Goal: Task Accomplishment & Management: Use online tool/utility

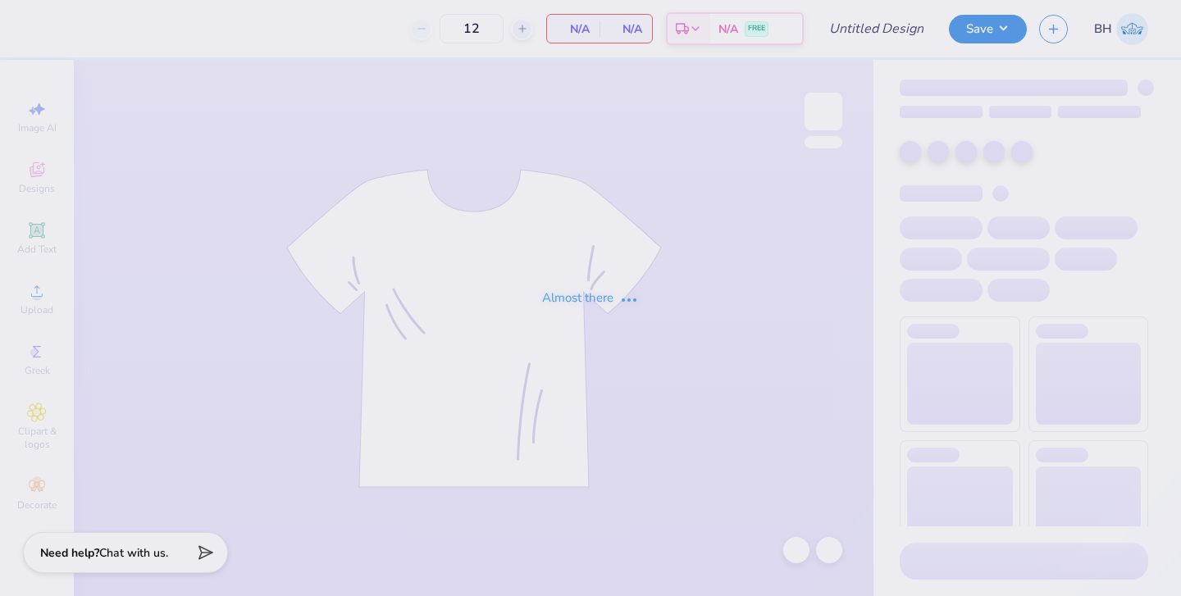
type input "pi phi vintage tank"
type input "24"
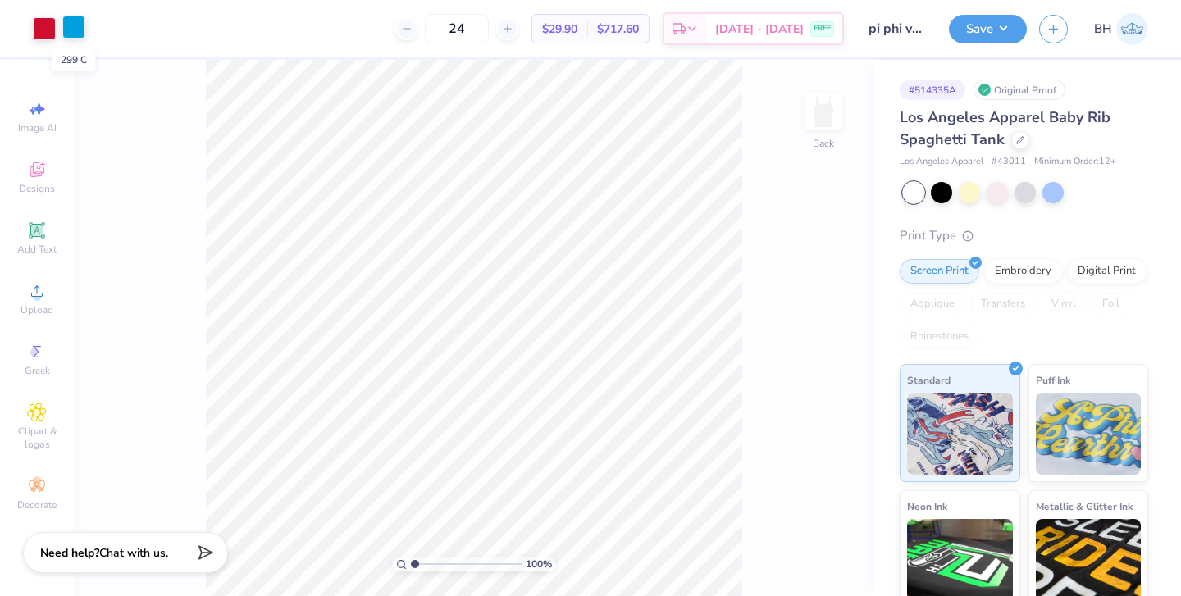
click at [71, 33] on div at bounding box center [73, 27] width 23 height 23
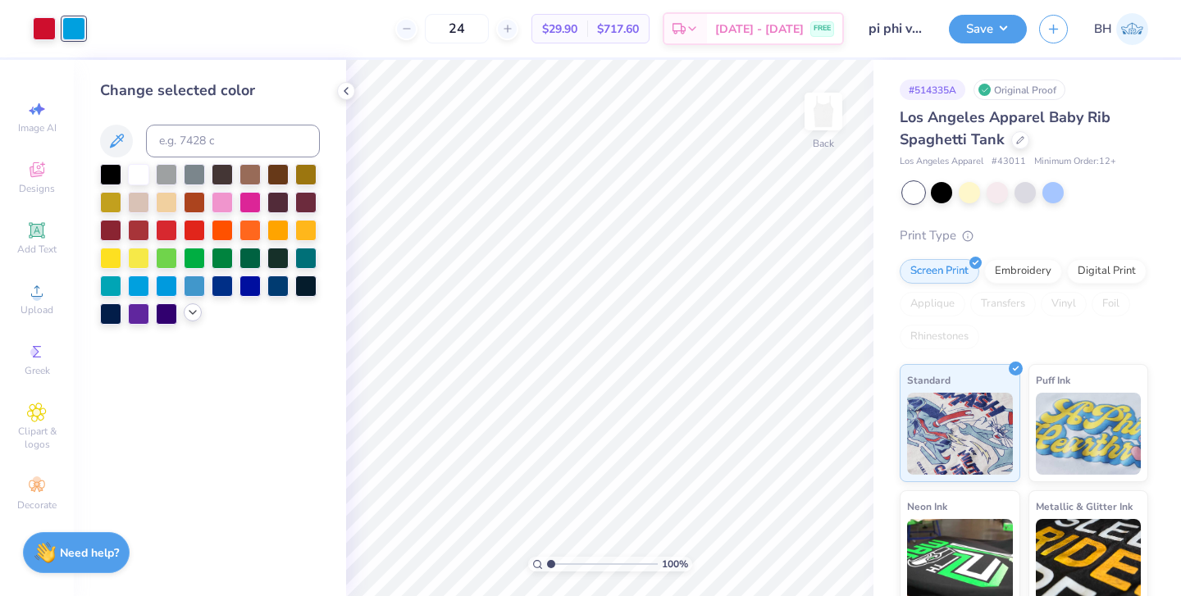
click at [193, 317] on icon at bounding box center [192, 312] width 13 height 13
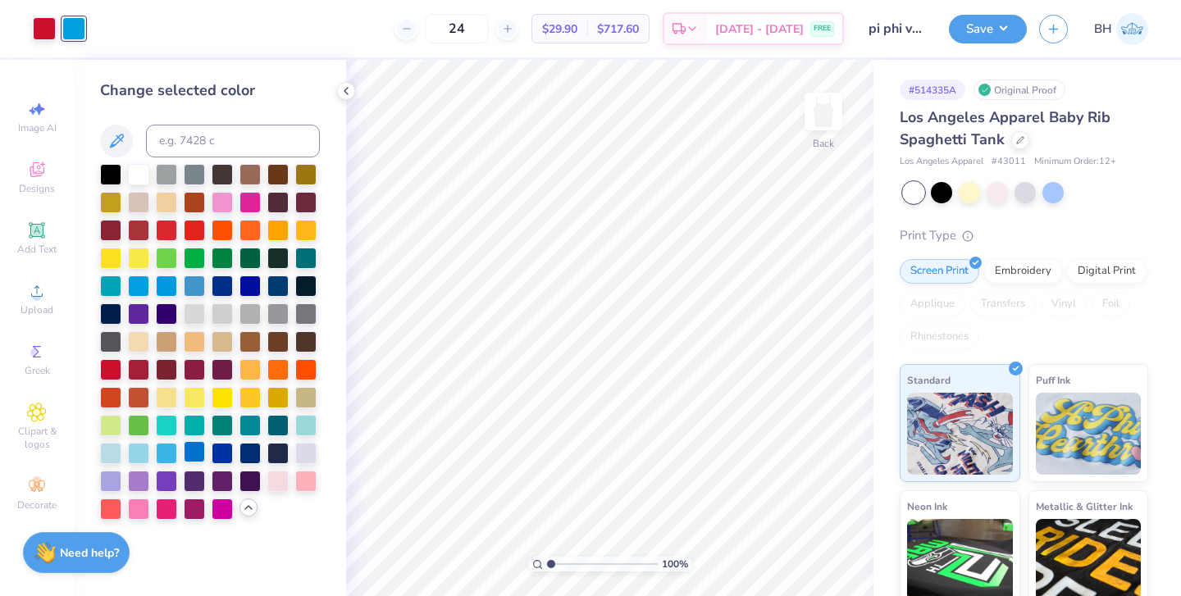
click at [193, 453] on div at bounding box center [194, 451] width 21 height 21
click at [1012, 142] on div at bounding box center [1020, 139] width 18 height 18
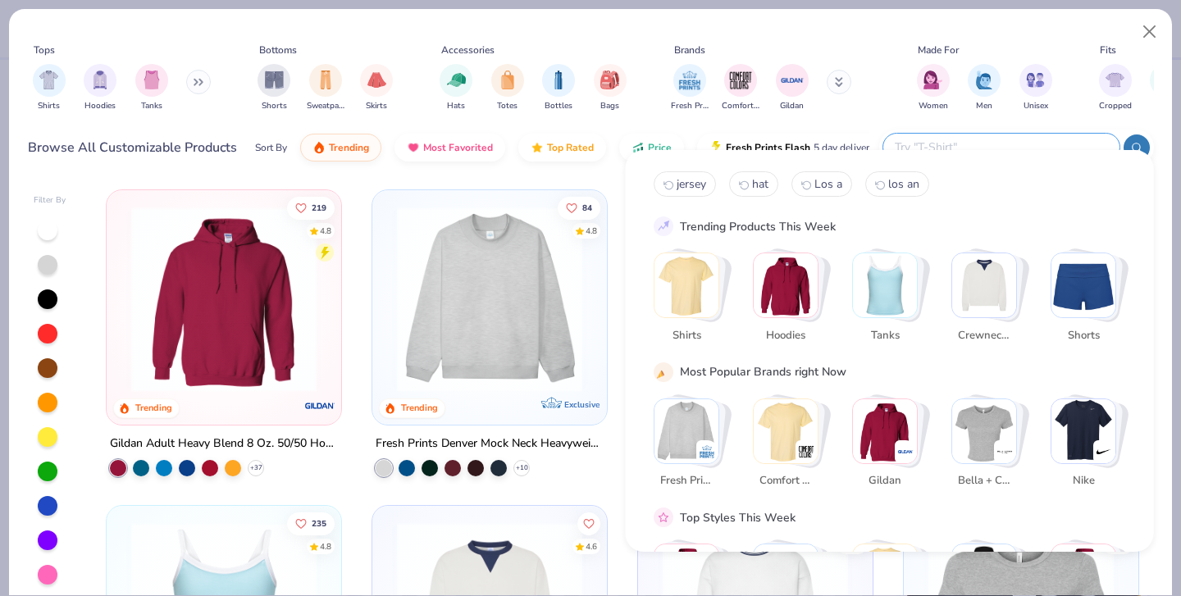
click at [1012, 138] on input "text" at bounding box center [1000, 147] width 215 height 19
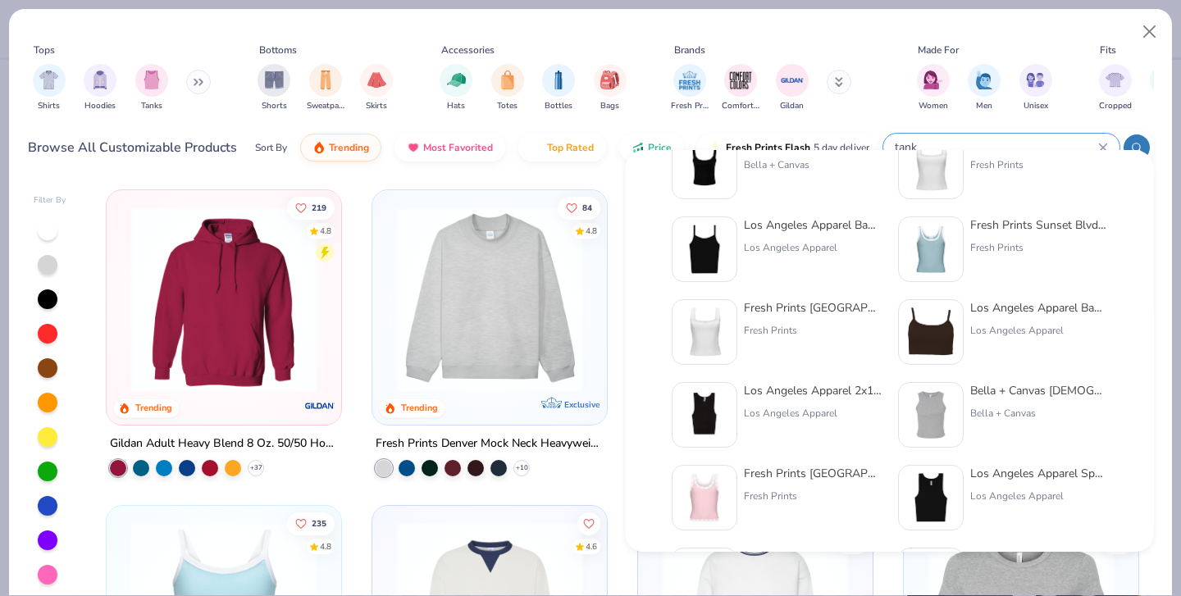
scroll to position [64, 0]
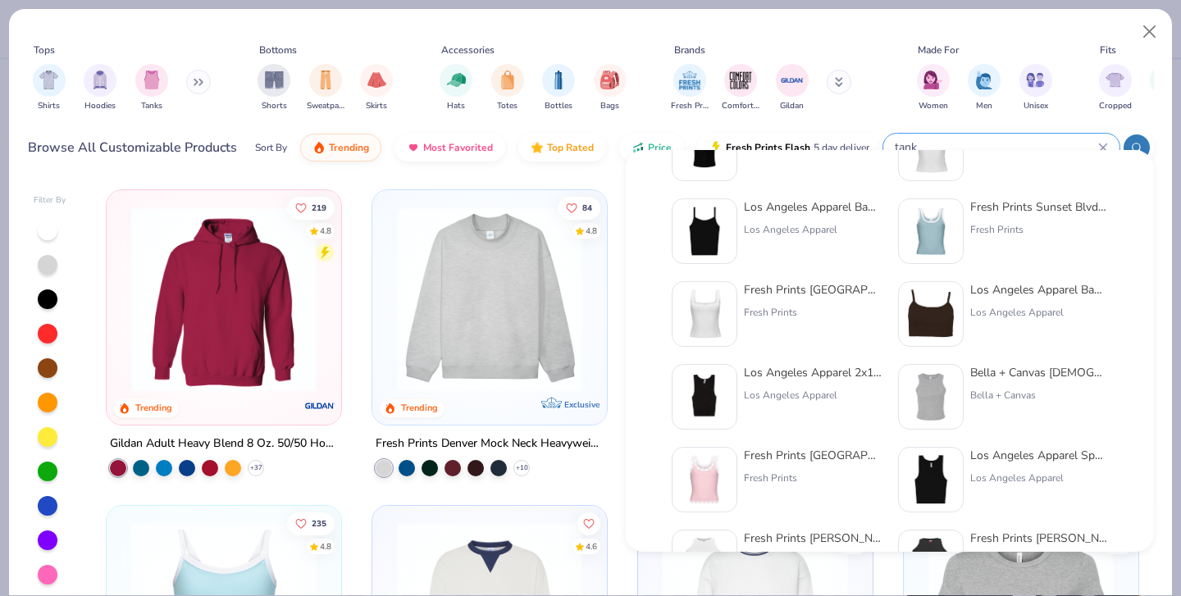
type input "tank"
click at [710, 390] on img at bounding box center [704, 396] width 51 height 51
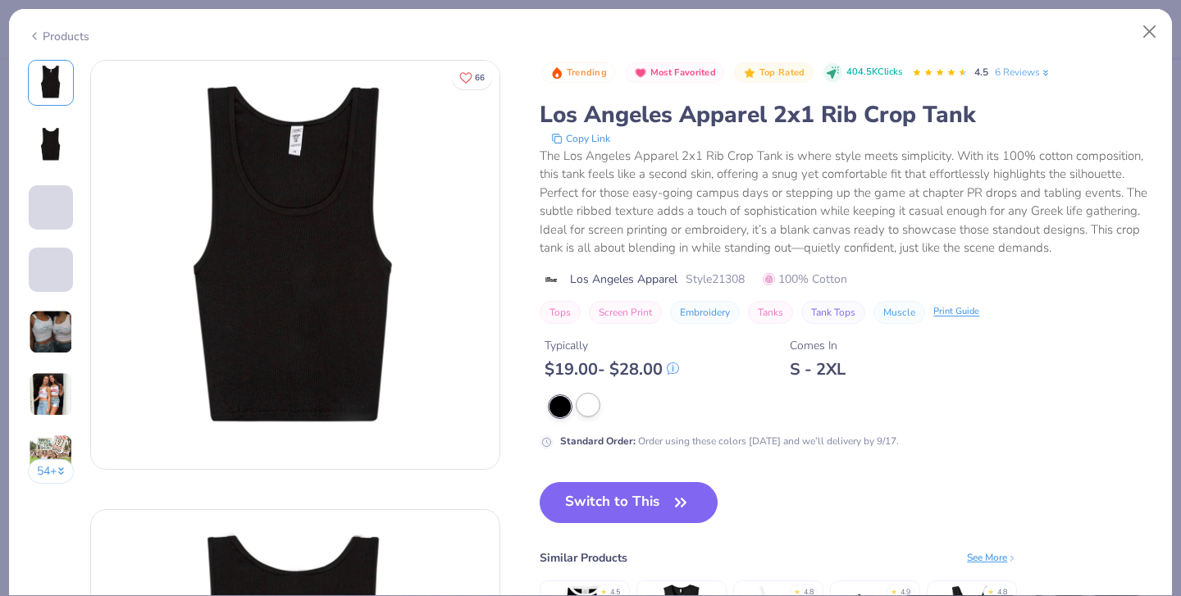
click at [577, 401] on div at bounding box center [587, 404] width 21 height 21
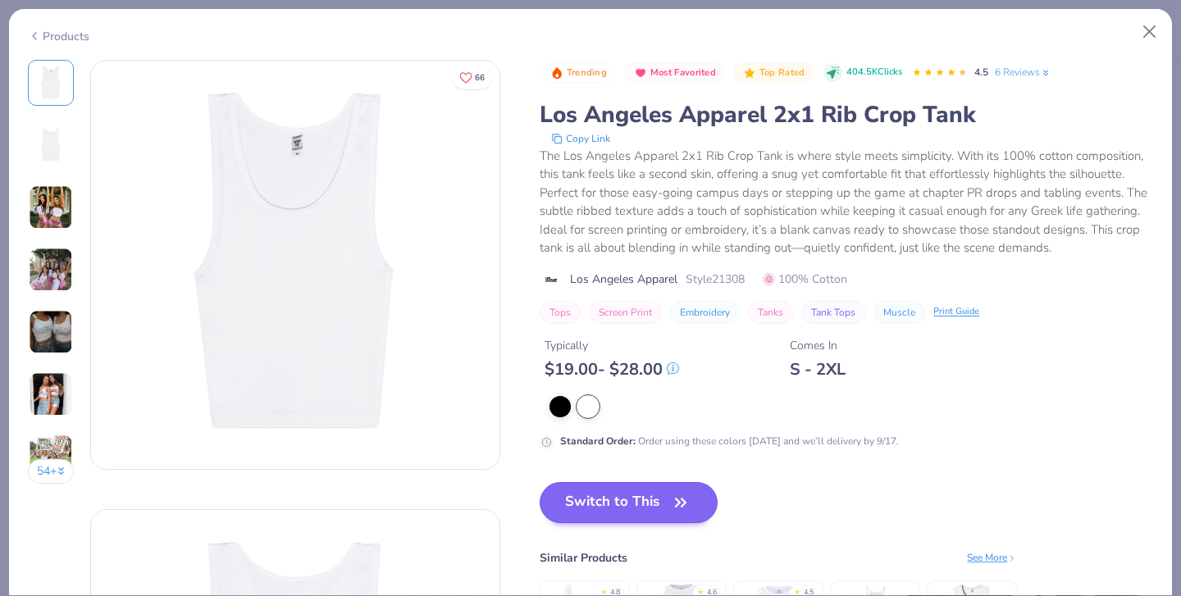
click at [539, 509] on button "Switch to This" at bounding box center [628, 502] width 178 height 41
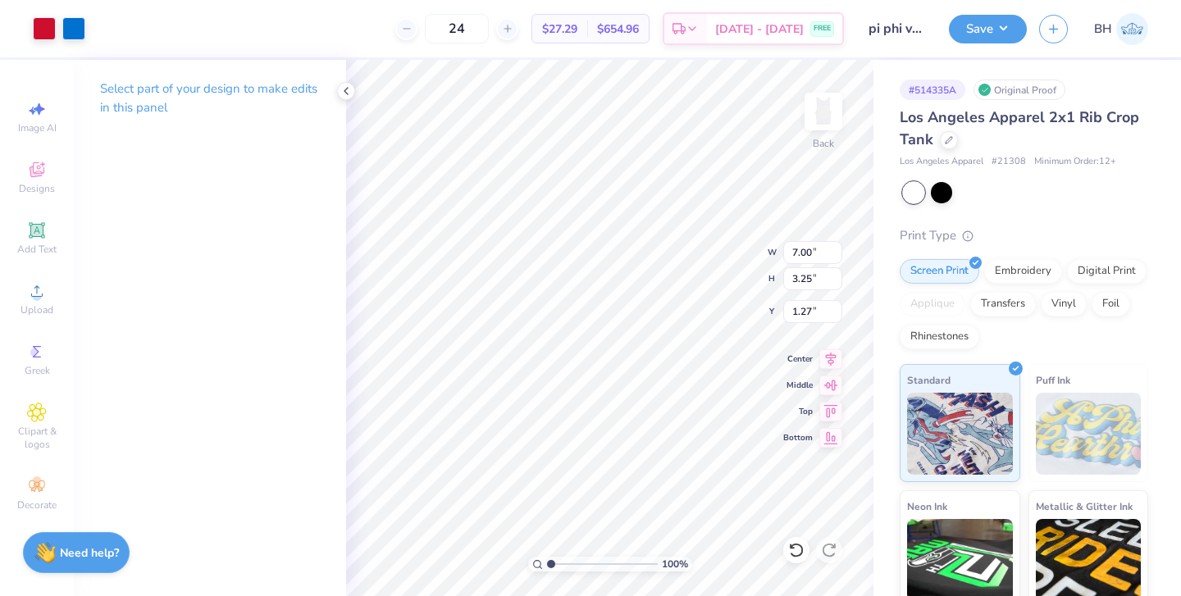
type input "6.06"
type input "2.82"
type input "1.63"
click at [62, 24] on div at bounding box center [73, 27] width 23 height 23
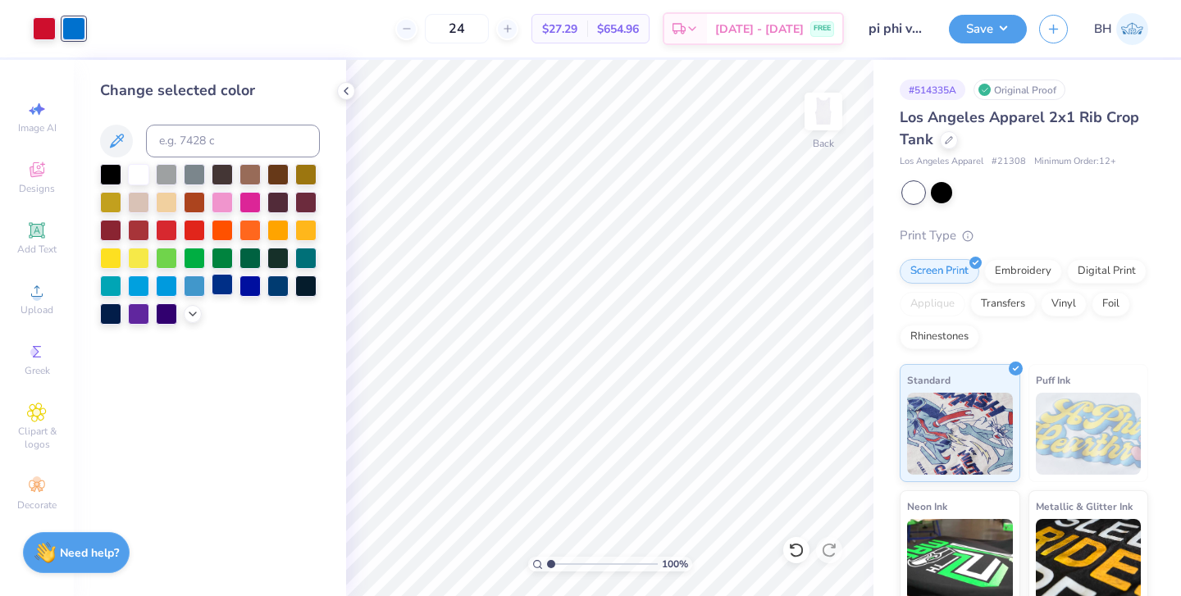
click at [226, 289] on div at bounding box center [222, 284] width 21 height 21
click at [242, 289] on div at bounding box center [249, 284] width 21 height 21
click at [189, 289] on div at bounding box center [194, 284] width 21 height 21
click at [216, 292] on div at bounding box center [222, 284] width 21 height 21
click at [185, 292] on div at bounding box center [194, 284] width 21 height 21
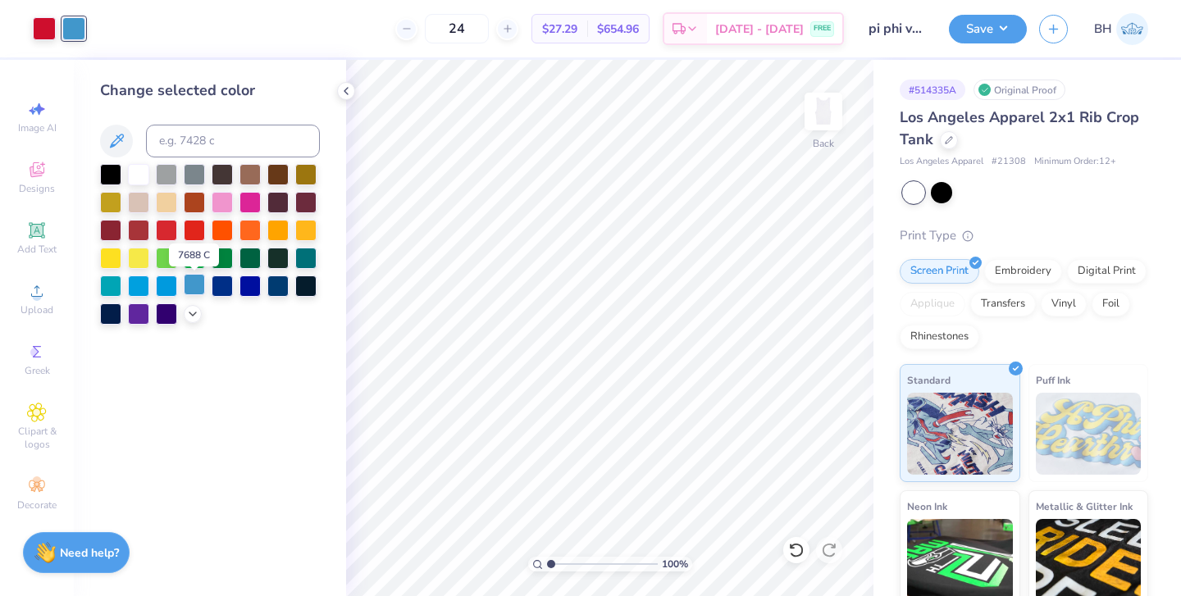
click at [193, 294] on div at bounding box center [194, 284] width 21 height 21
click at [994, 30] on button "Save" at bounding box center [988, 26] width 78 height 29
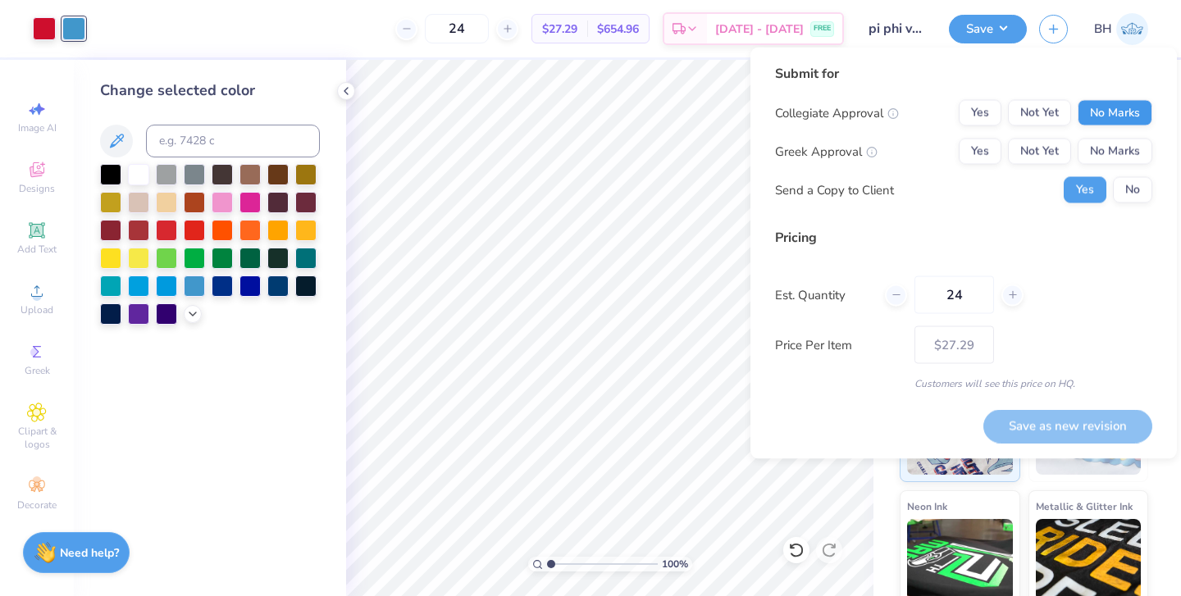
click at [1107, 113] on button "No Marks" at bounding box center [1114, 113] width 75 height 26
click at [983, 148] on button "Yes" at bounding box center [979, 152] width 43 height 26
click at [974, 302] on input "24" at bounding box center [954, 295] width 80 height 38
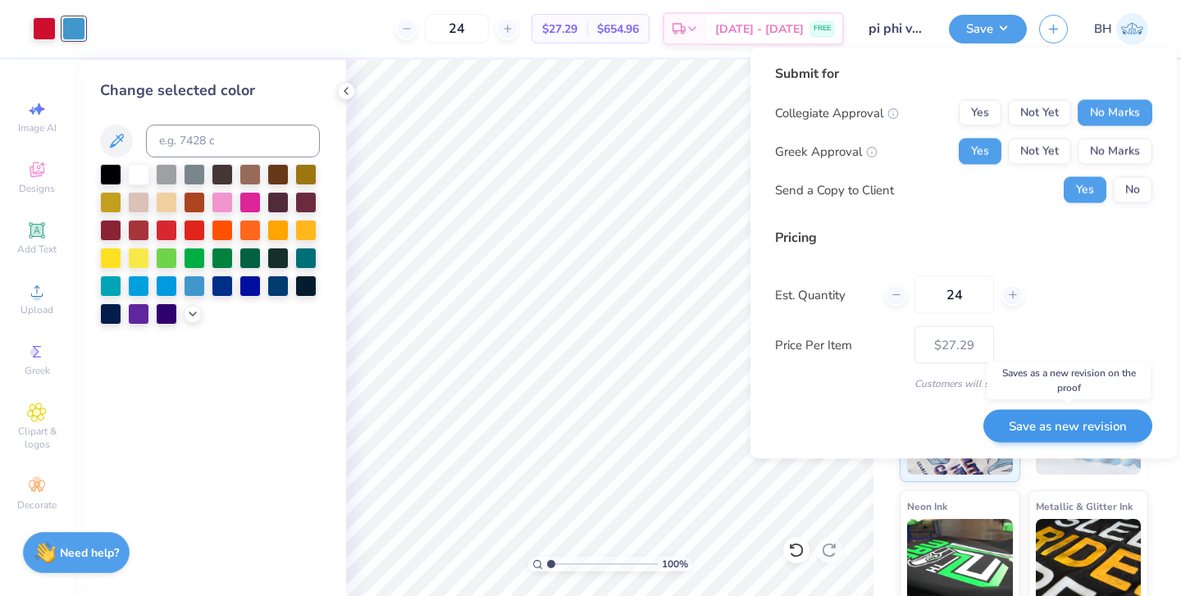
click at [1012, 421] on button "Save as new revision" at bounding box center [1067, 426] width 169 height 34
type input "$27.29"
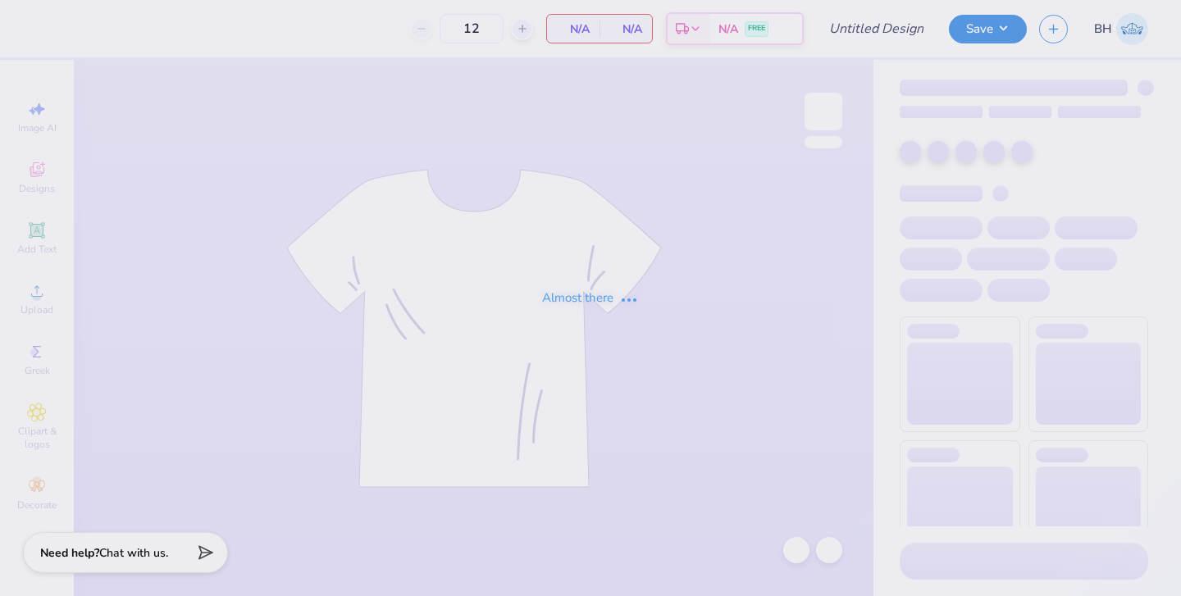
type input "pi phi vintage tank"
type input "24"
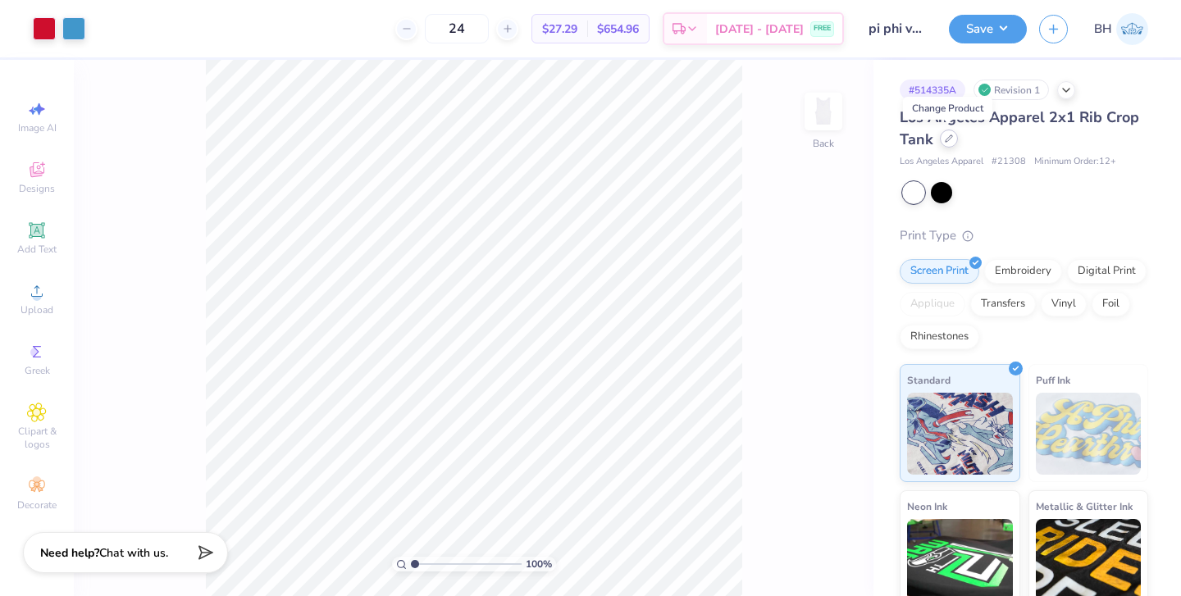
click at [942, 143] on div at bounding box center [949, 139] width 18 height 18
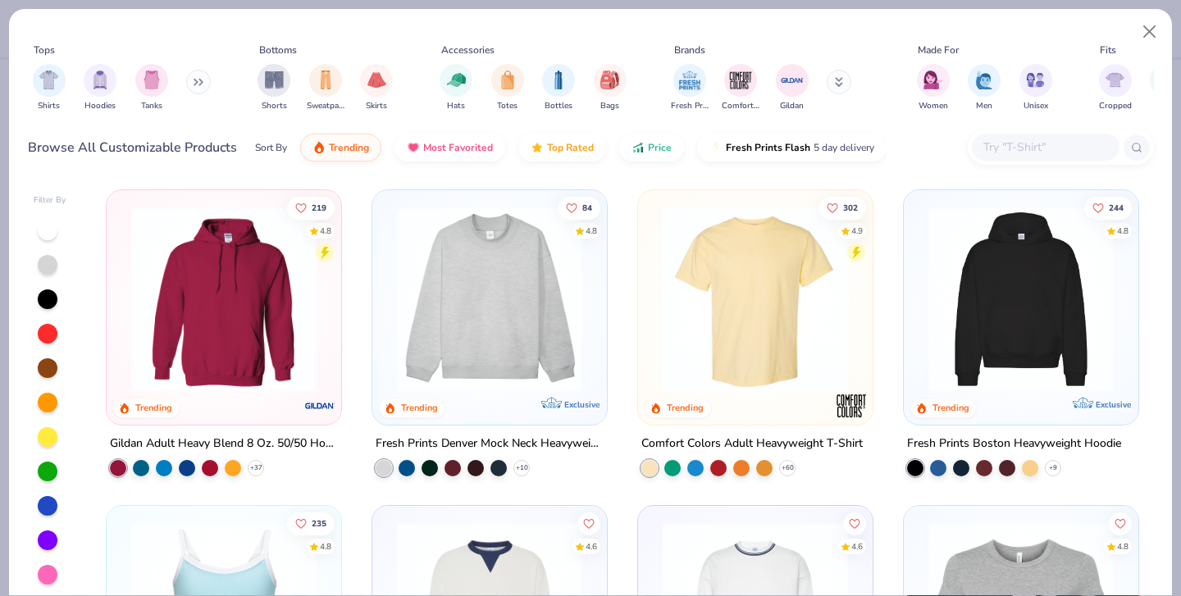
click at [1002, 138] on input "text" at bounding box center [1044, 147] width 126 height 19
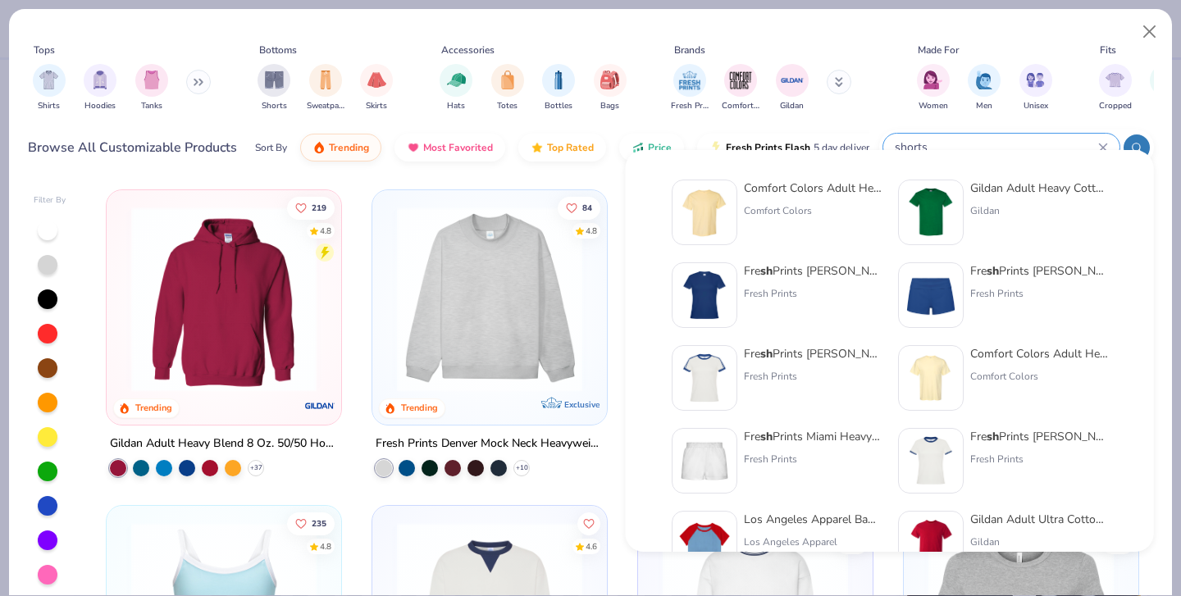
type input "shorts"
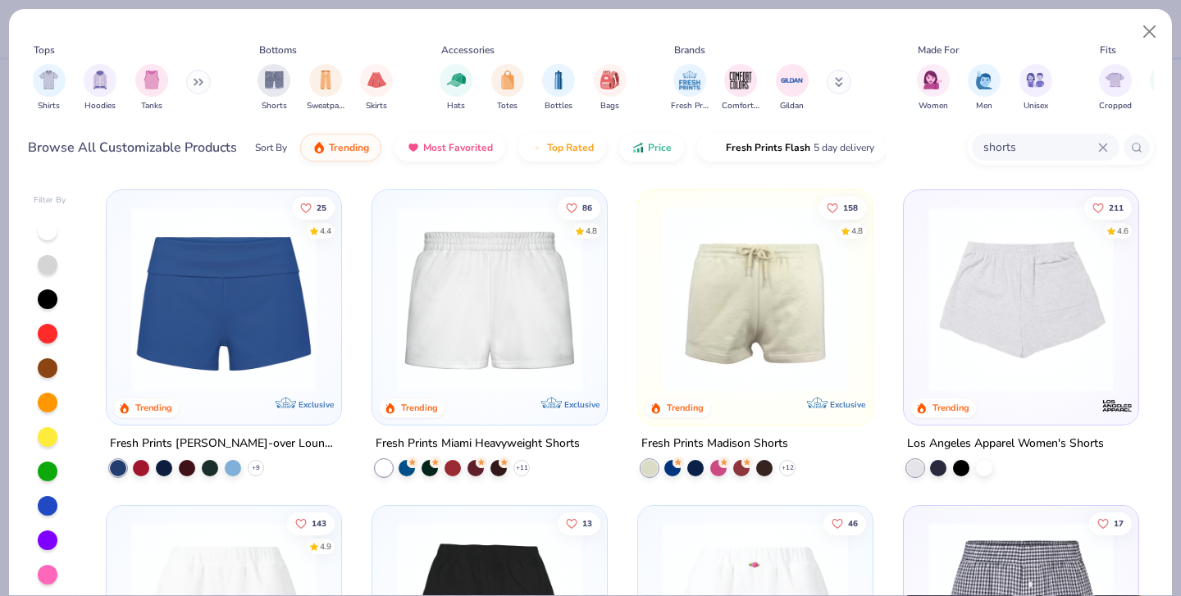
click at [1049, 331] on img at bounding box center [1021, 299] width 202 height 185
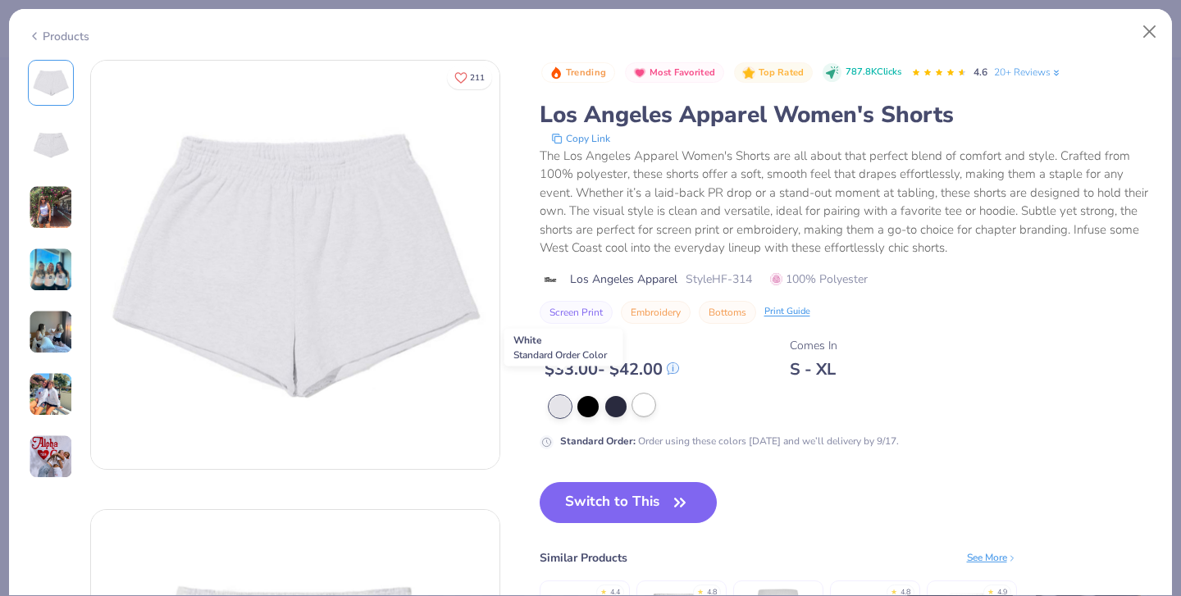
click at [633, 394] on div at bounding box center [643, 404] width 21 height 21
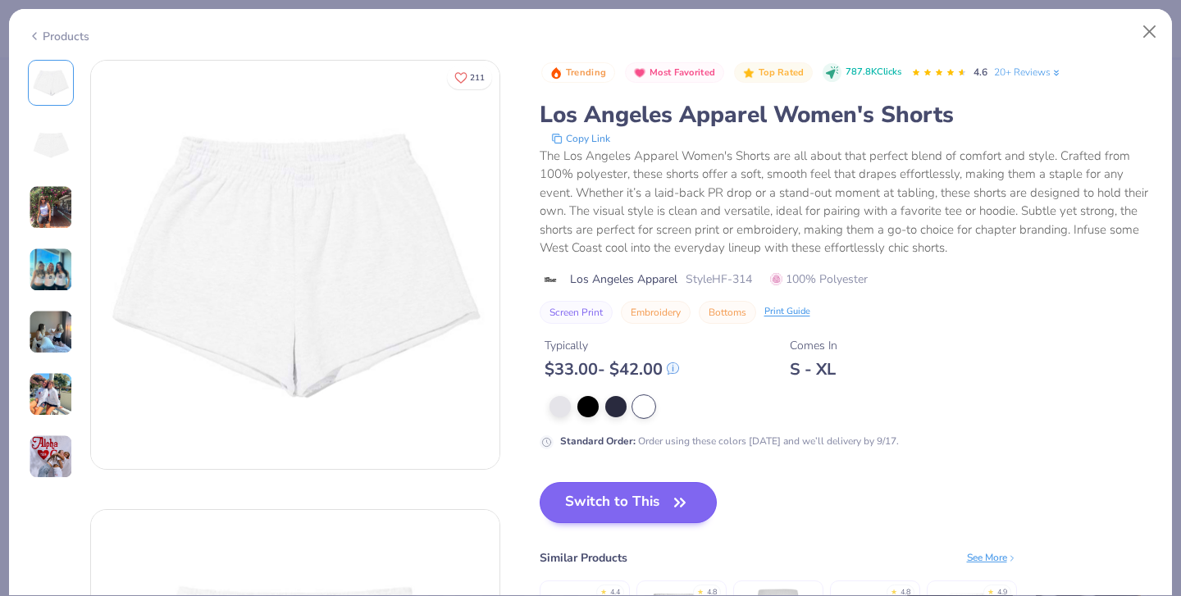
click at [539, 482] on button "Switch to This" at bounding box center [628, 502] width 178 height 41
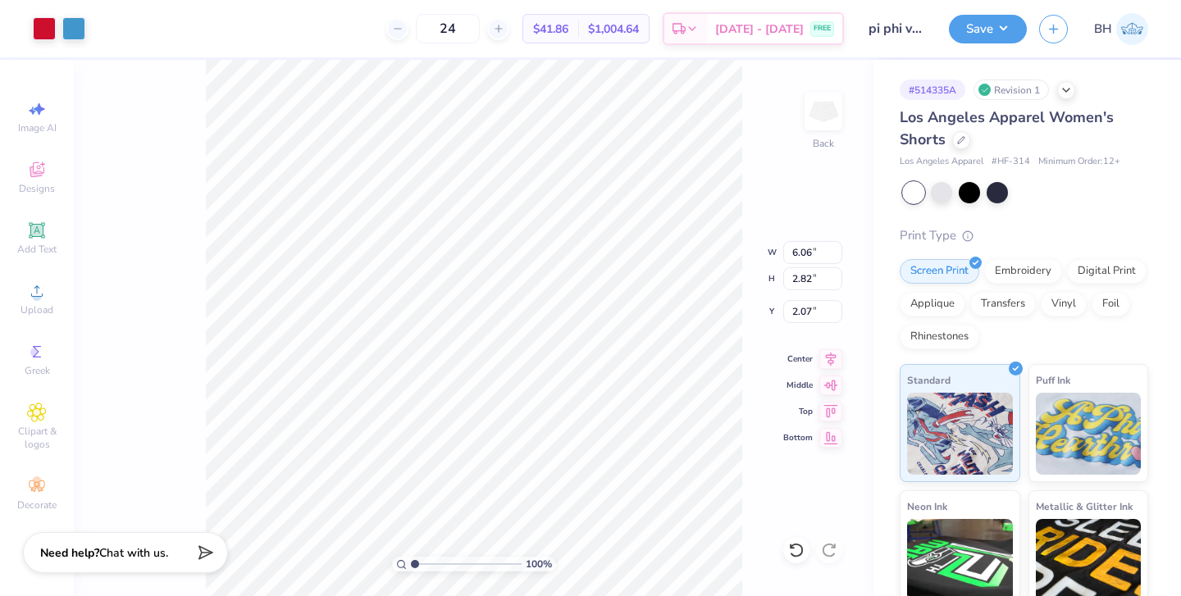
type input "3.46"
type input "1.61"
type input "4.25"
type input "2.58"
type input "1.20"
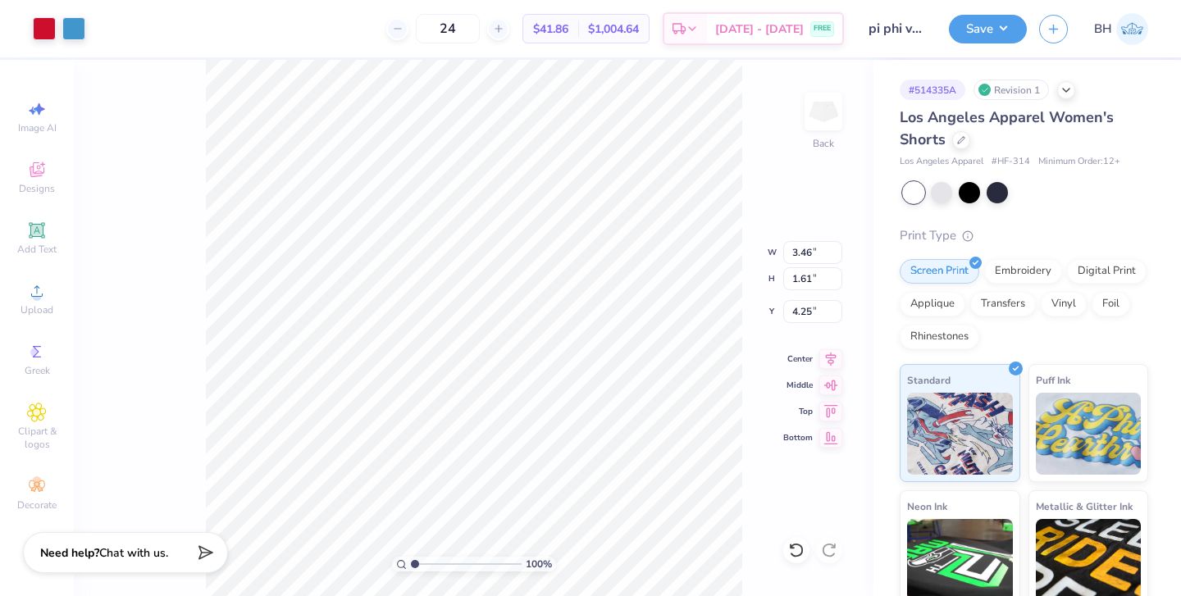
type input "4.66"
type input "2.45"
type input "1.39"
type input "4.56"
type input "4.69"
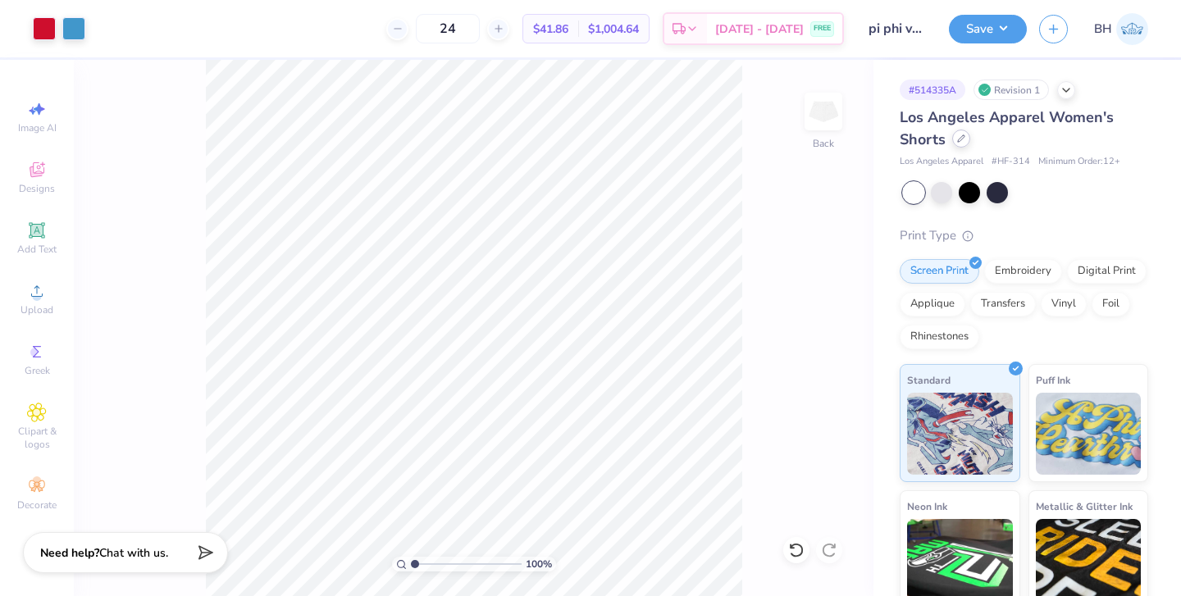
click at [957, 142] on icon at bounding box center [961, 138] width 8 height 8
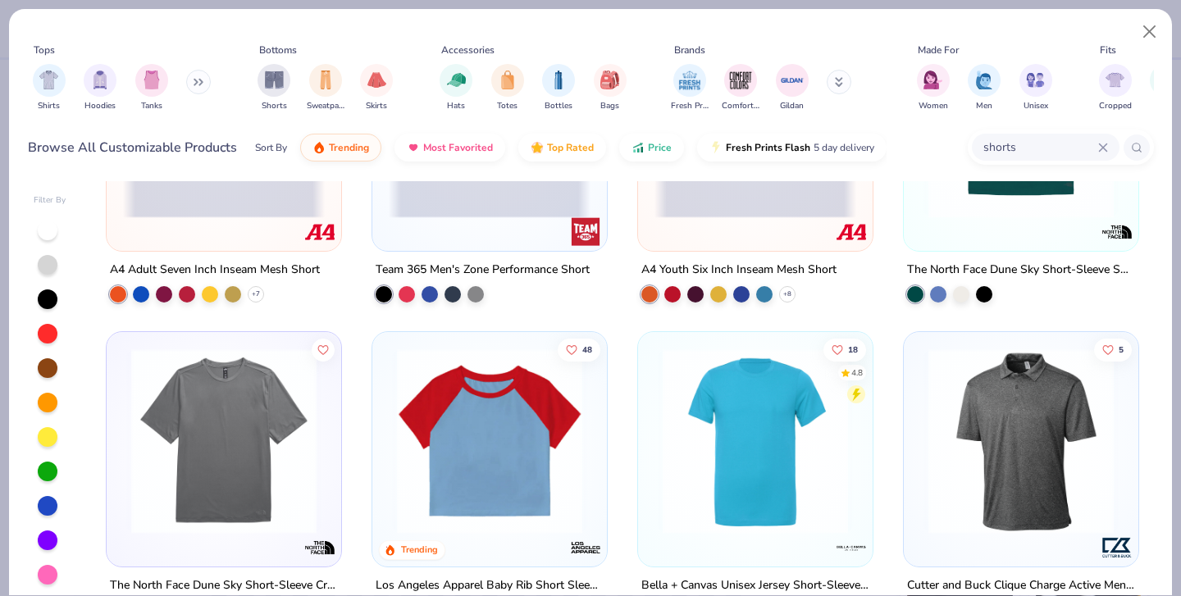
scroll to position [3016, 0]
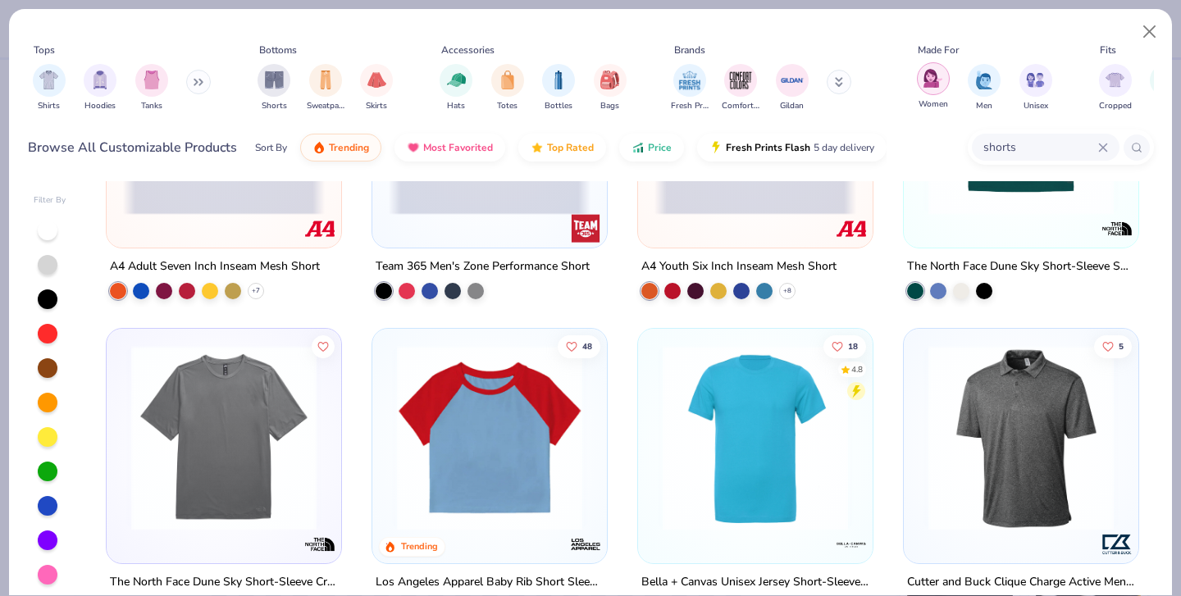
click at [926, 69] on img "filter for Women" at bounding box center [932, 78] width 19 height 19
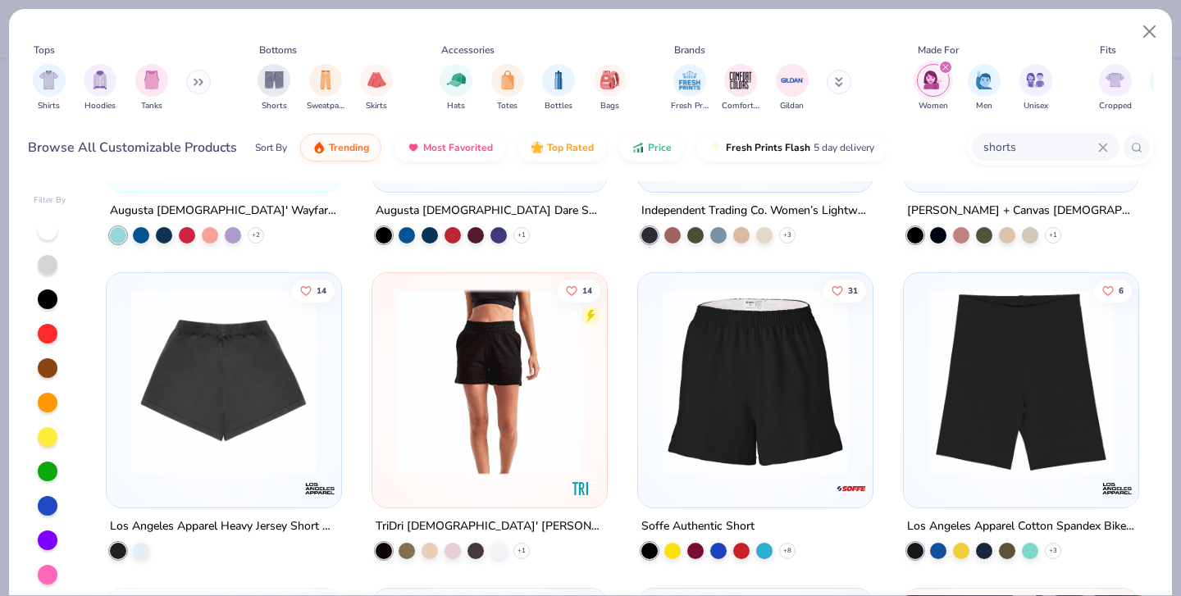
scroll to position [1194, 0]
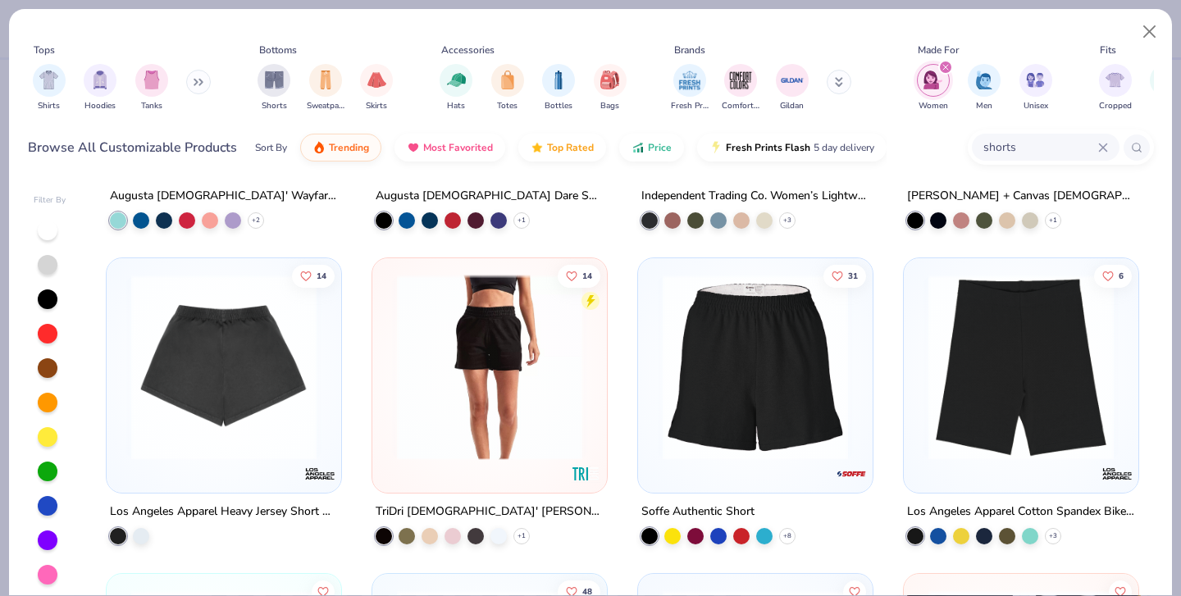
click at [762, 376] on img at bounding box center [755, 367] width 202 height 185
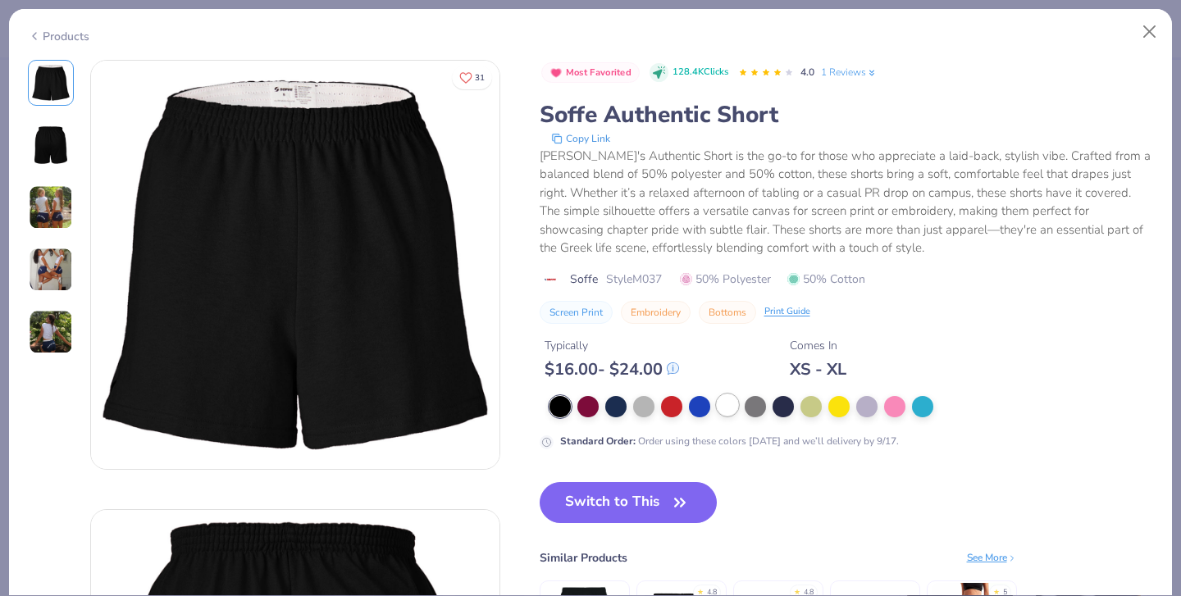
click at [717, 394] on div at bounding box center [727, 404] width 21 height 21
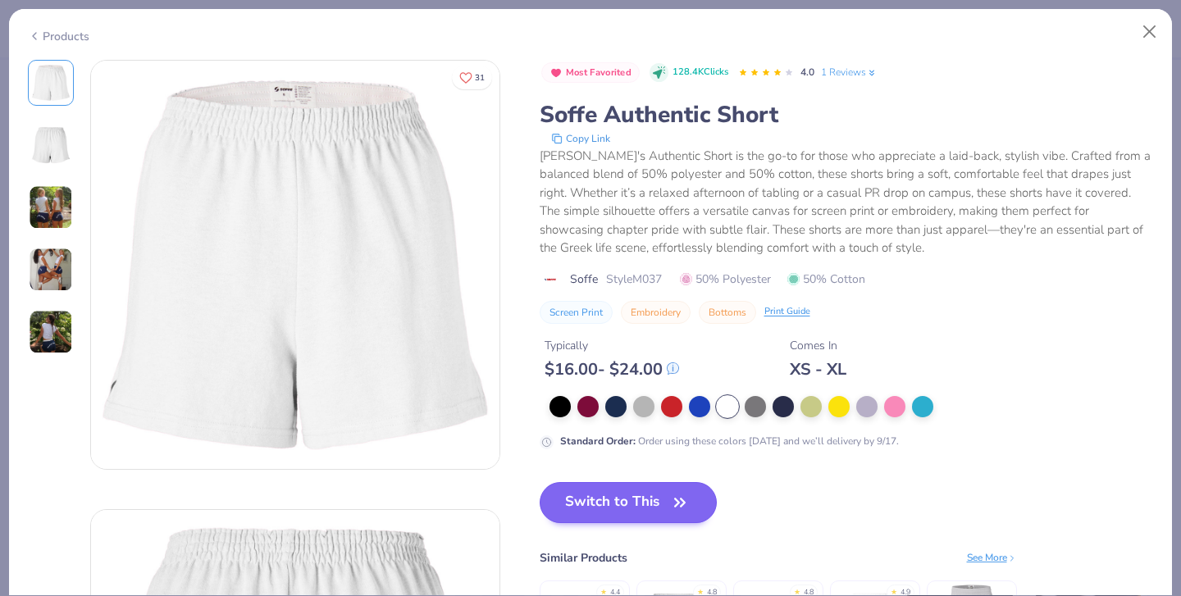
click at [539, 482] on button "Switch to This" at bounding box center [628, 502] width 178 height 41
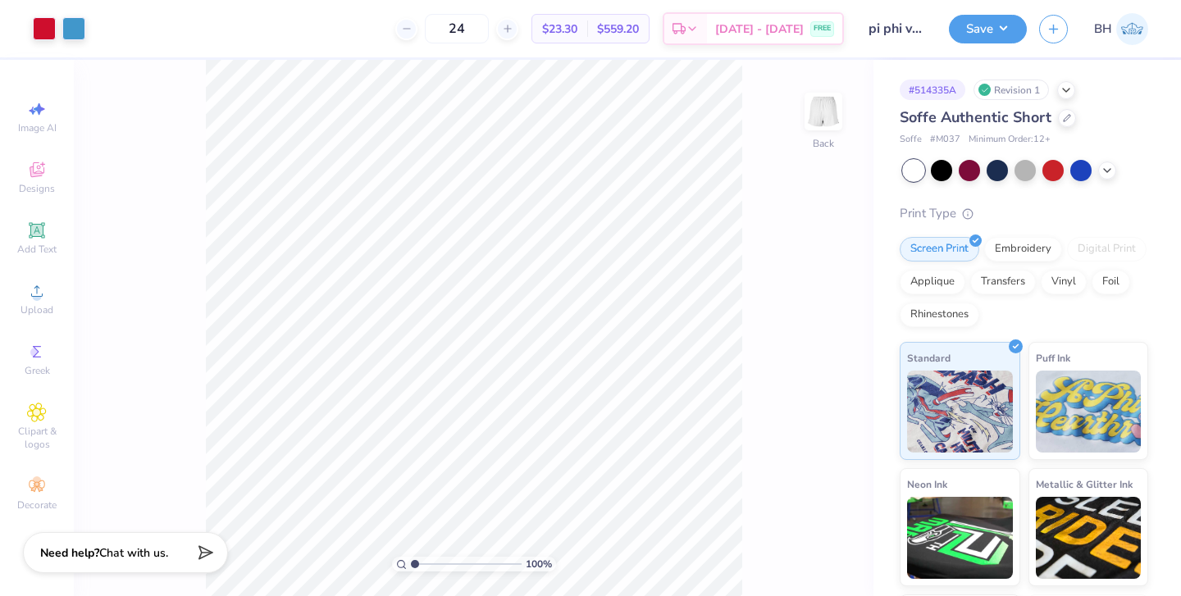
click at [788, 501] on div "100 % Back" at bounding box center [473, 328] width 799 height 536
type input "7.88"
type input "2.56"
type input "1.21"
type input "7.61"
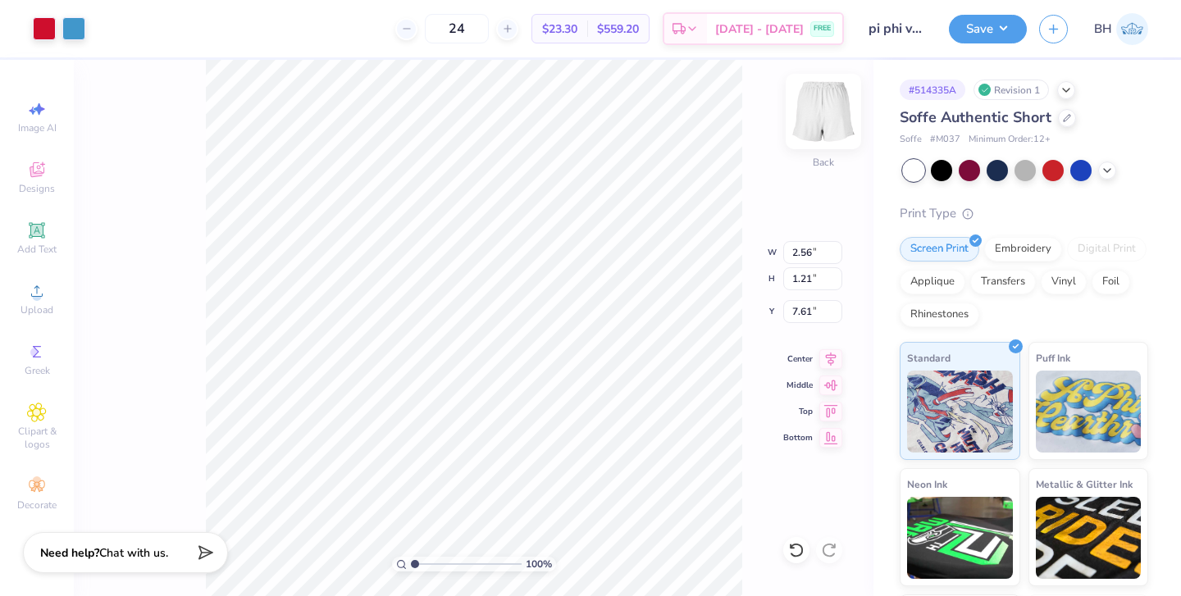
click at [817, 114] on img at bounding box center [823, 112] width 66 height 66
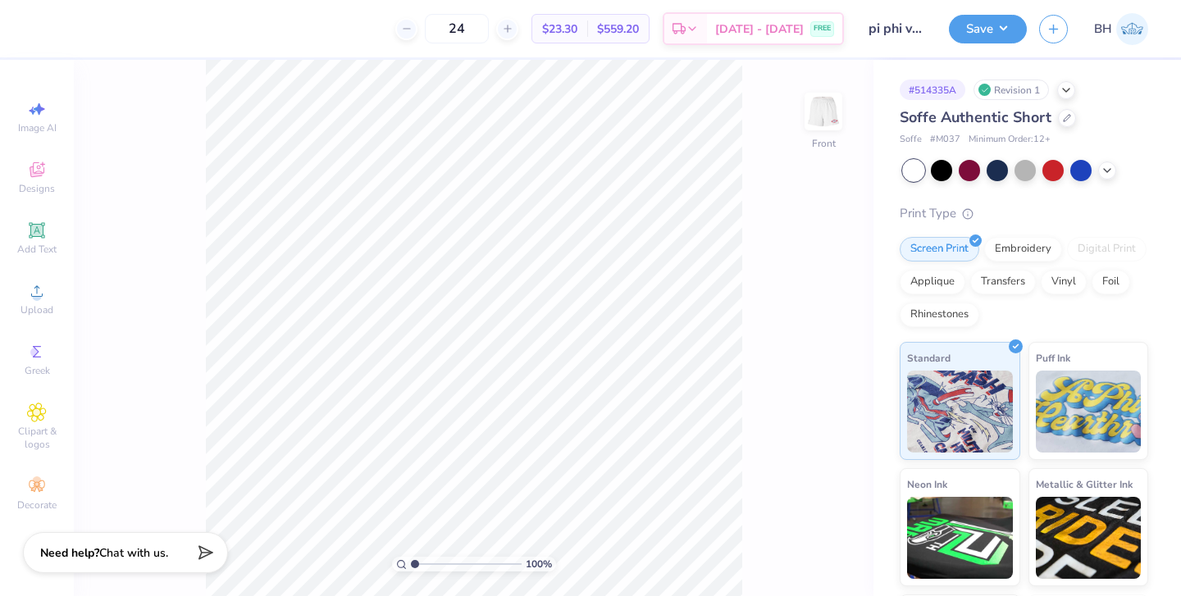
click at [817, 114] on img at bounding box center [823, 111] width 33 height 33
click at [742, 543] on div "100 % Back" at bounding box center [473, 328] width 799 height 536
type input "7.72"
click at [982, 37] on button "Save" at bounding box center [988, 26] width 78 height 29
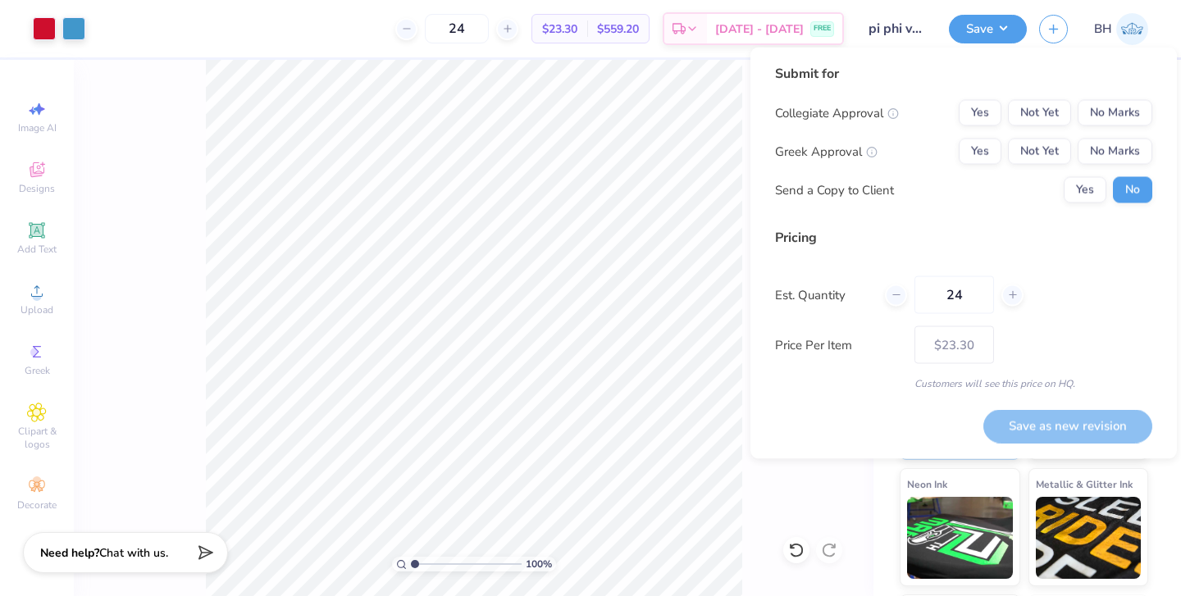
click at [1104, 94] on div "Submit for Collegiate Approval Yes Not Yet No Marks Greek Approval Yes Not Yet …" at bounding box center [963, 140] width 377 height 152
click at [1094, 109] on button "No Marks" at bounding box center [1114, 113] width 75 height 26
click at [991, 155] on button "Yes" at bounding box center [979, 152] width 43 height 26
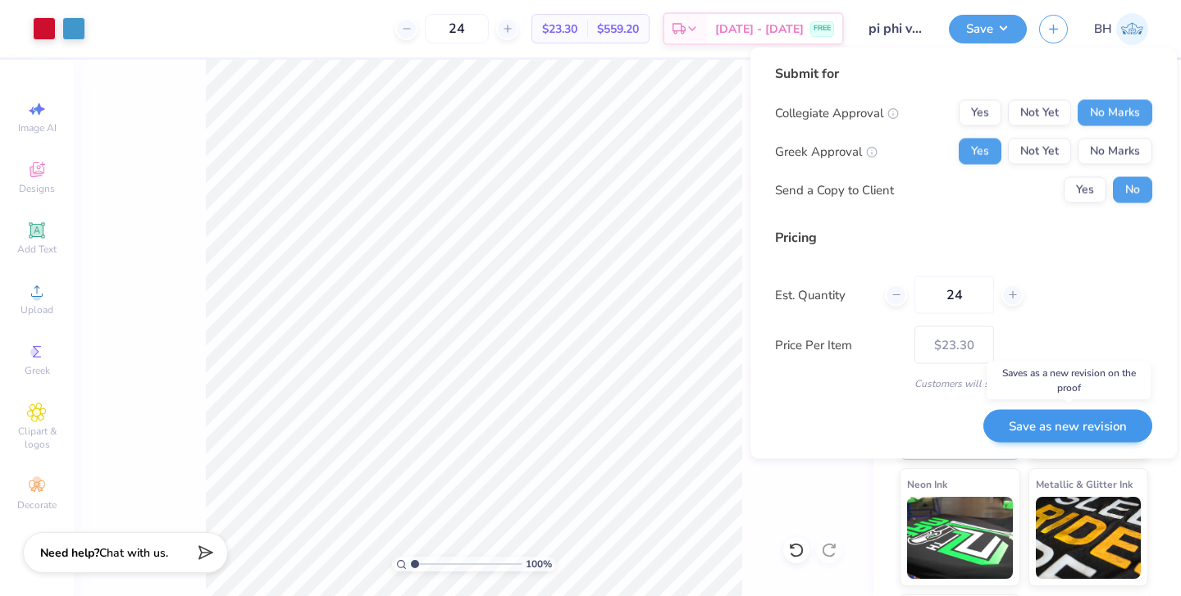
click at [1061, 421] on button "Save as new revision" at bounding box center [1067, 426] width 169 height 34
type input "$23.30"
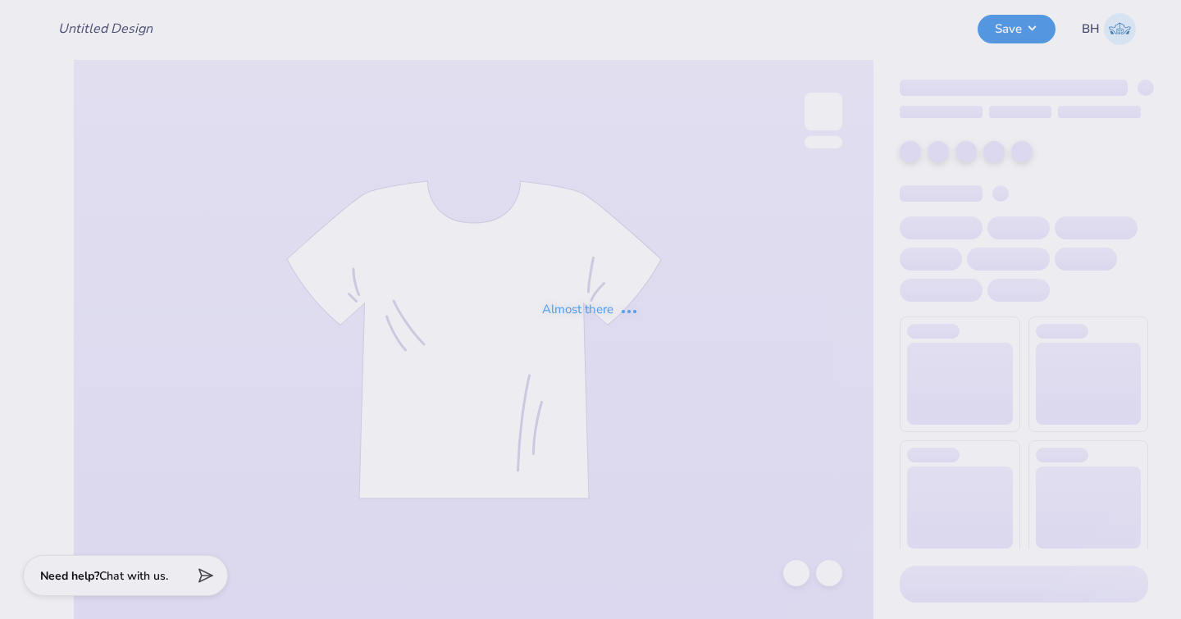
type input "pi phi vintage tank"
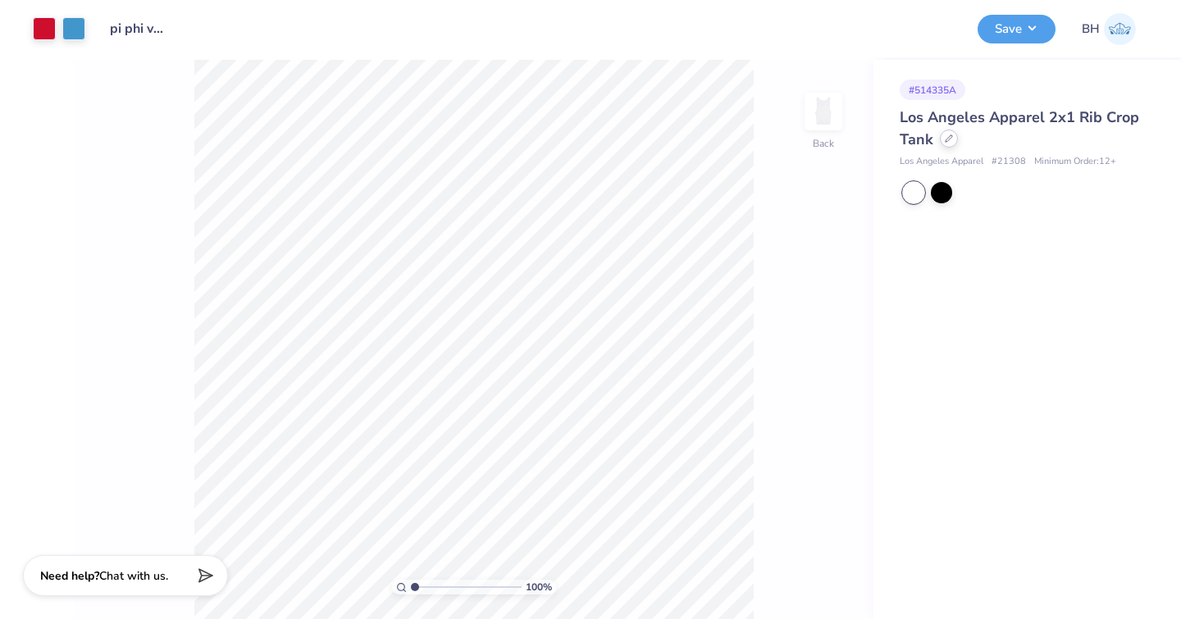
click at [948, 143] on div at bounding box center [949, 139] width 18 height 18
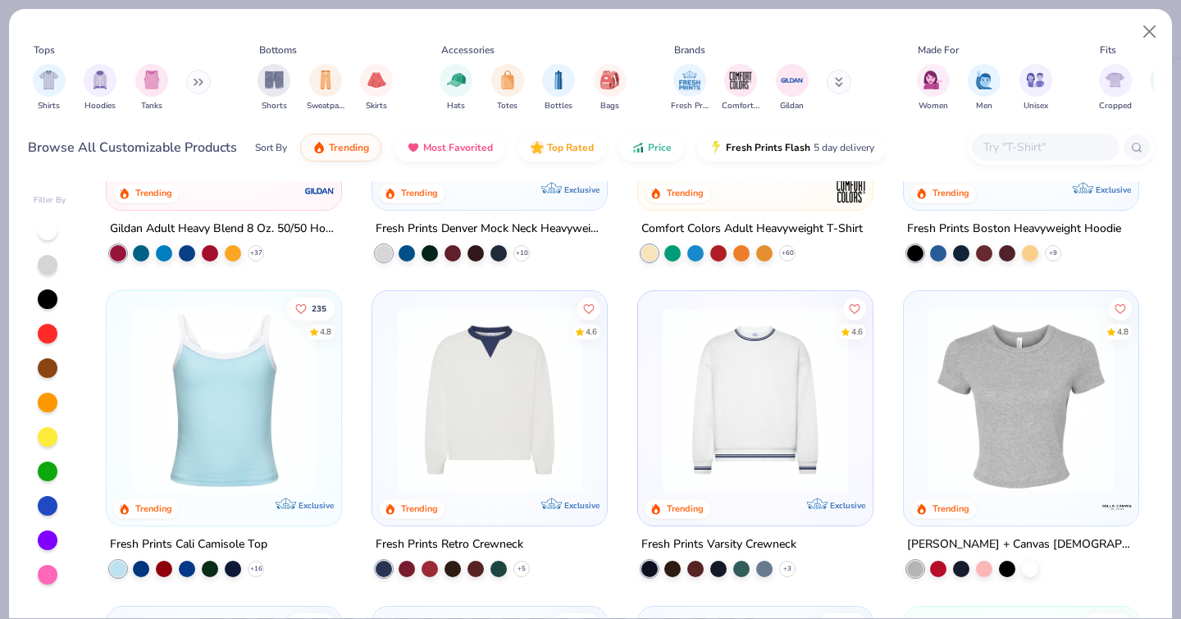
scroll to position [248, 0]
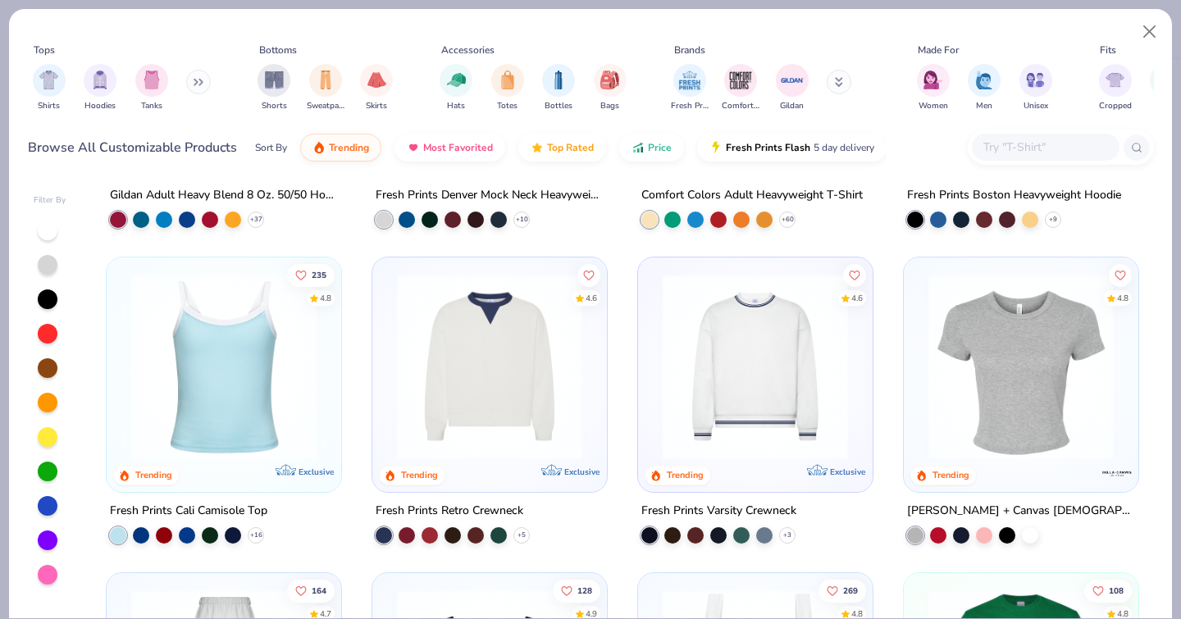
click at [495, 369] on img at bounding box center [490, 366] width 202 height 185
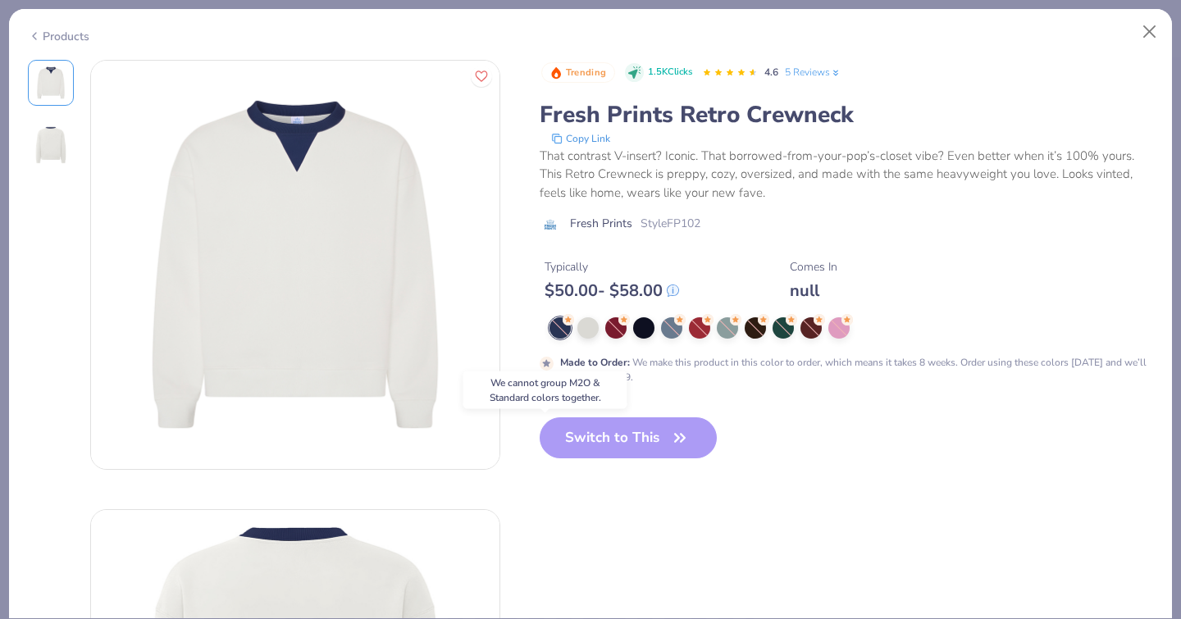
click at [539, 433] on div "Switch to This" at bounding box center [628, 450] width 178 height 67
click at [577, 333] on div at bounding box center [587, 326] width 21 height 21
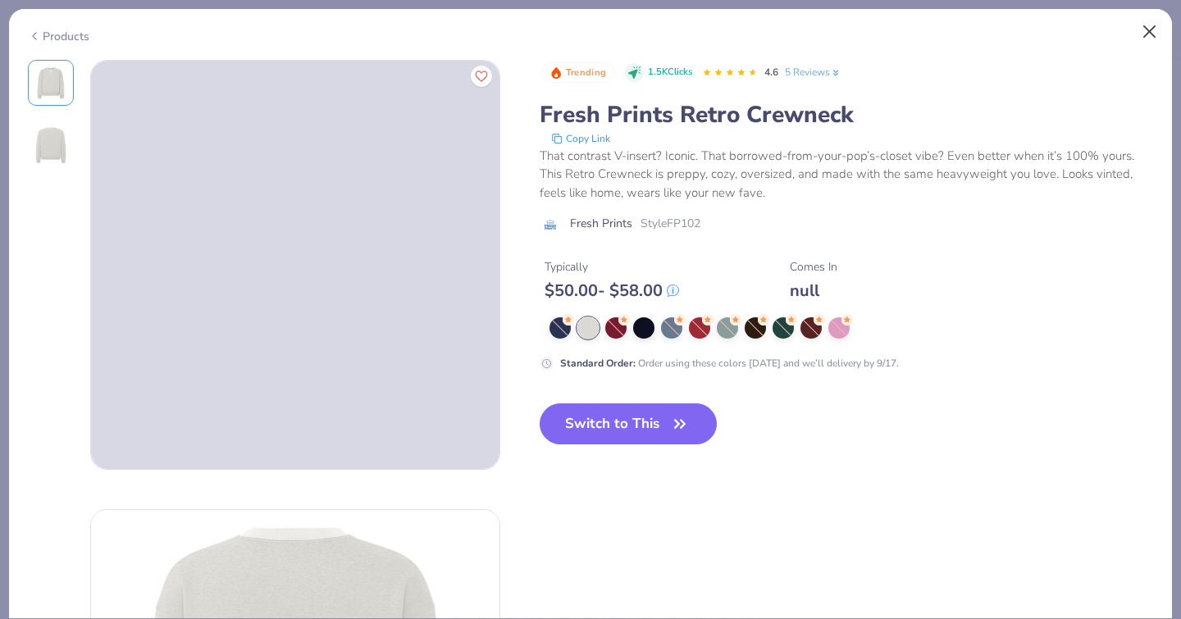
click at [1149, 36] on button "Close" at bounding box center [1149, 31] width 31 height 31
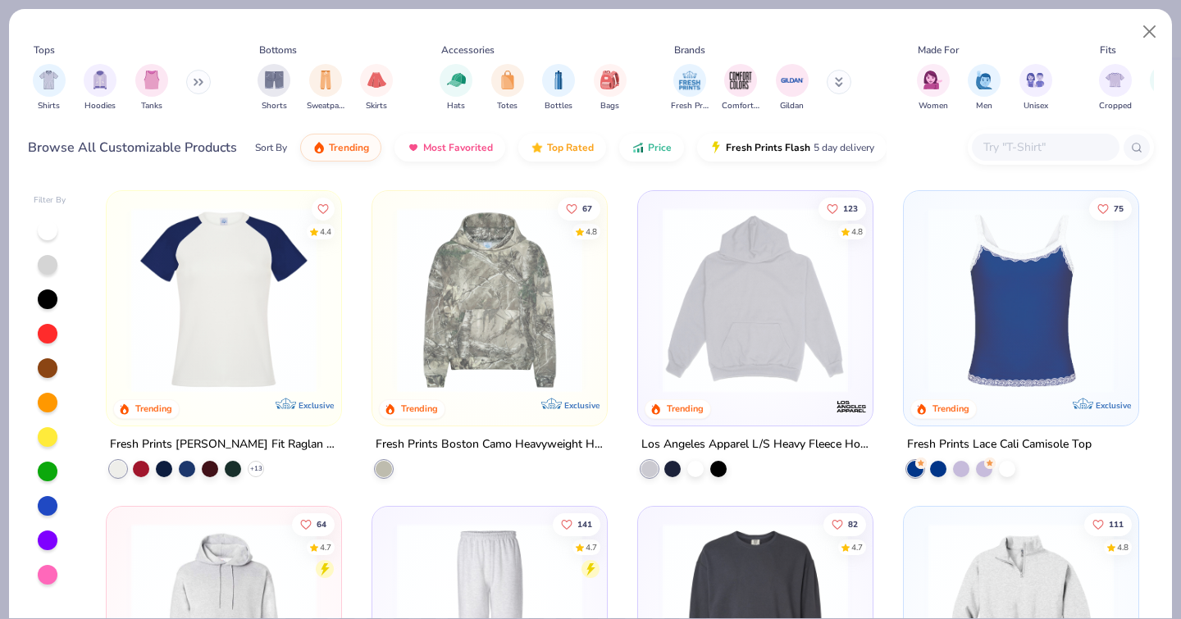
scroll to position [2522, 0]
click at [694, 460] on div at bounding box center [695, 468] width 16 height 16
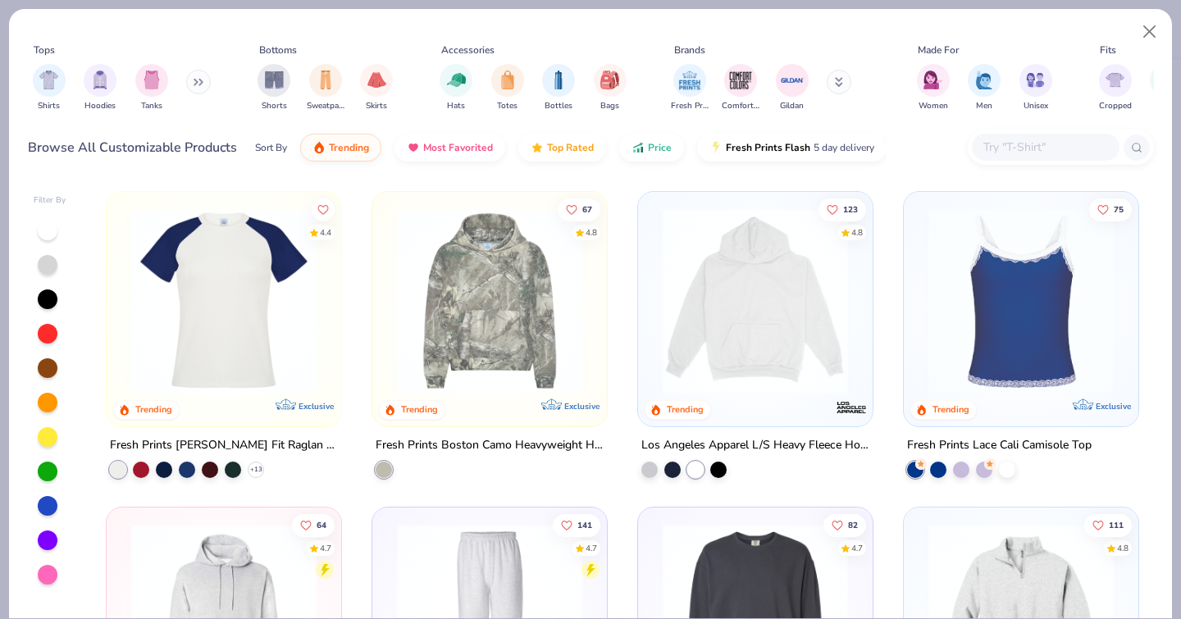
click at [786, 338] on img at bounding box center [755, 300] width 202 height 185
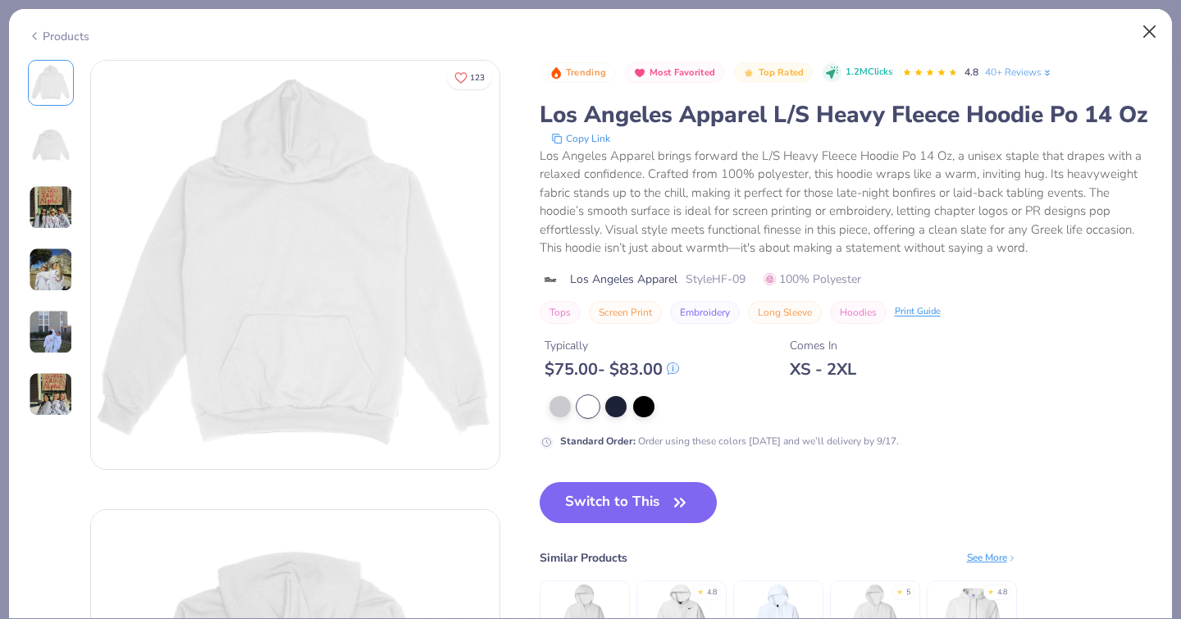
click at [1150, 29] on button "Close" at bounding box center [1149, 31] width 31 height 31
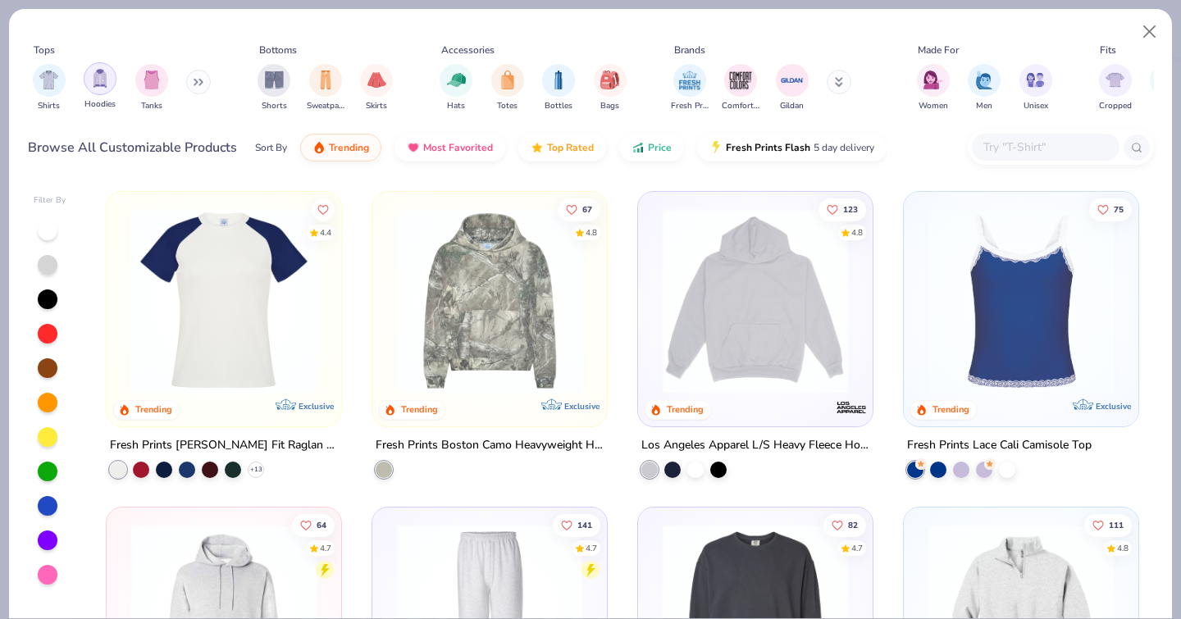
click at [105, 70] on img "filter for Hoodies" at bounding box center [100, 78] width 18 height 19
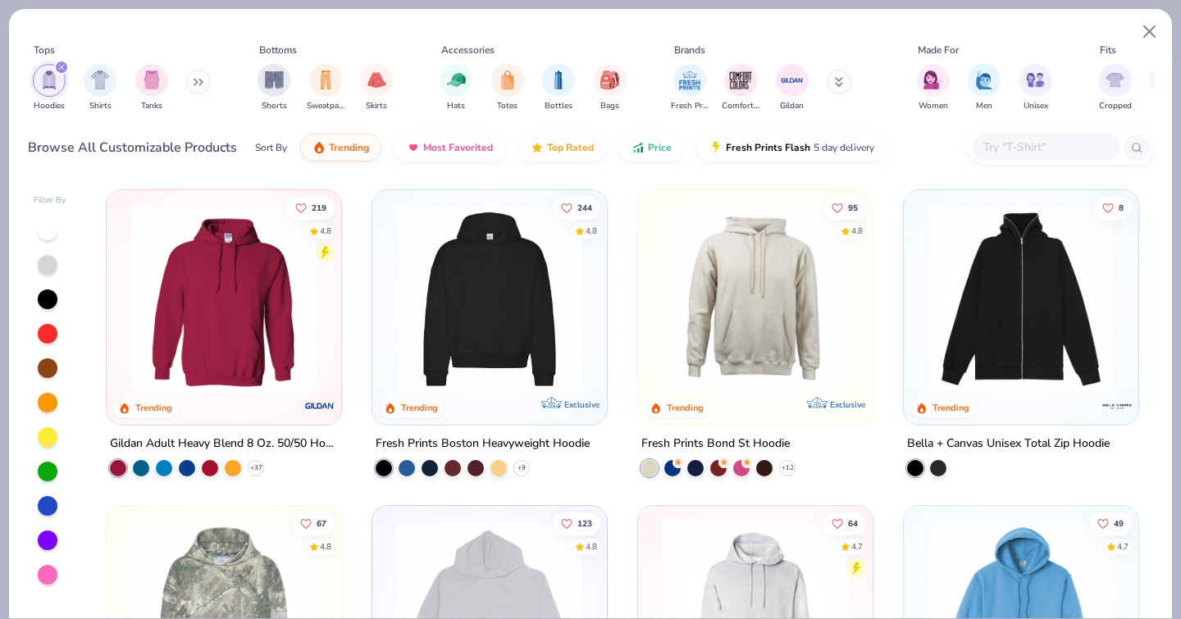
click at [275, 329] on img at bounding box center [224, 299] width 202 height 185
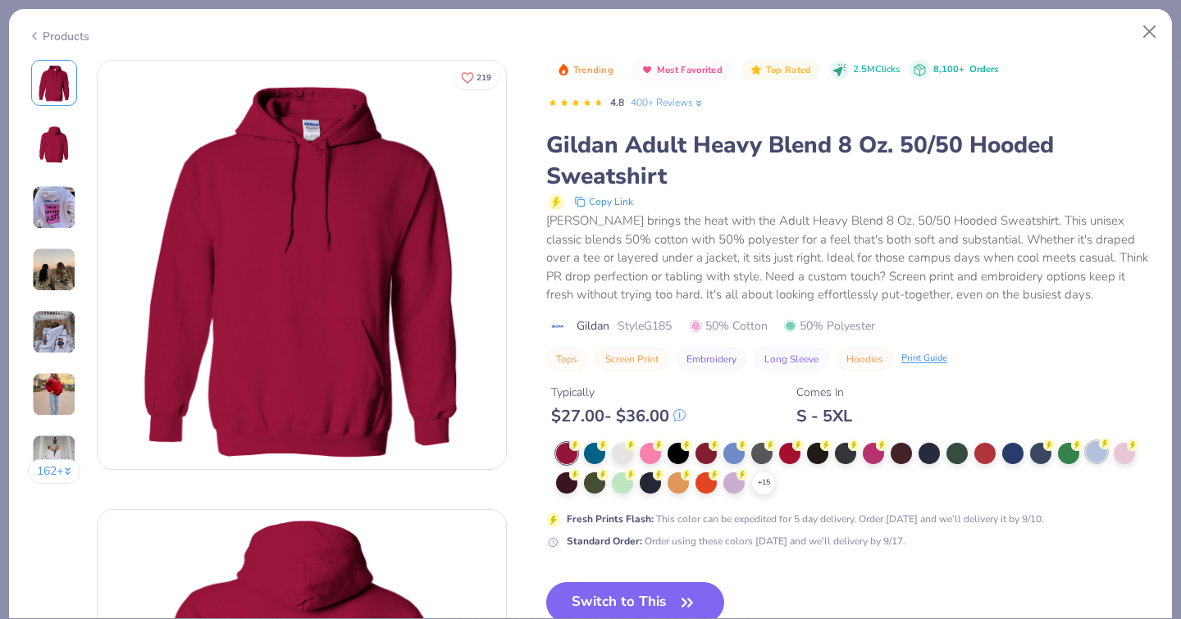
click at [1086, 441] on div at bounding box center [1096, 451] width 21 height 21
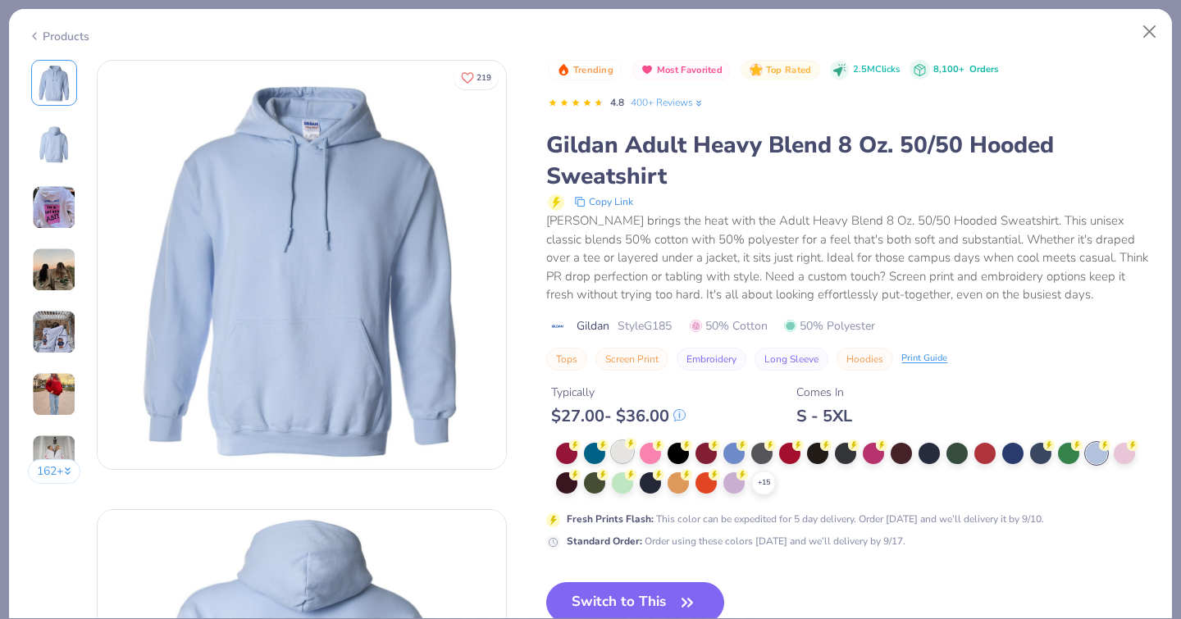
click at [612, 441] on div at bounding box center [622, 451] width 21 height 21
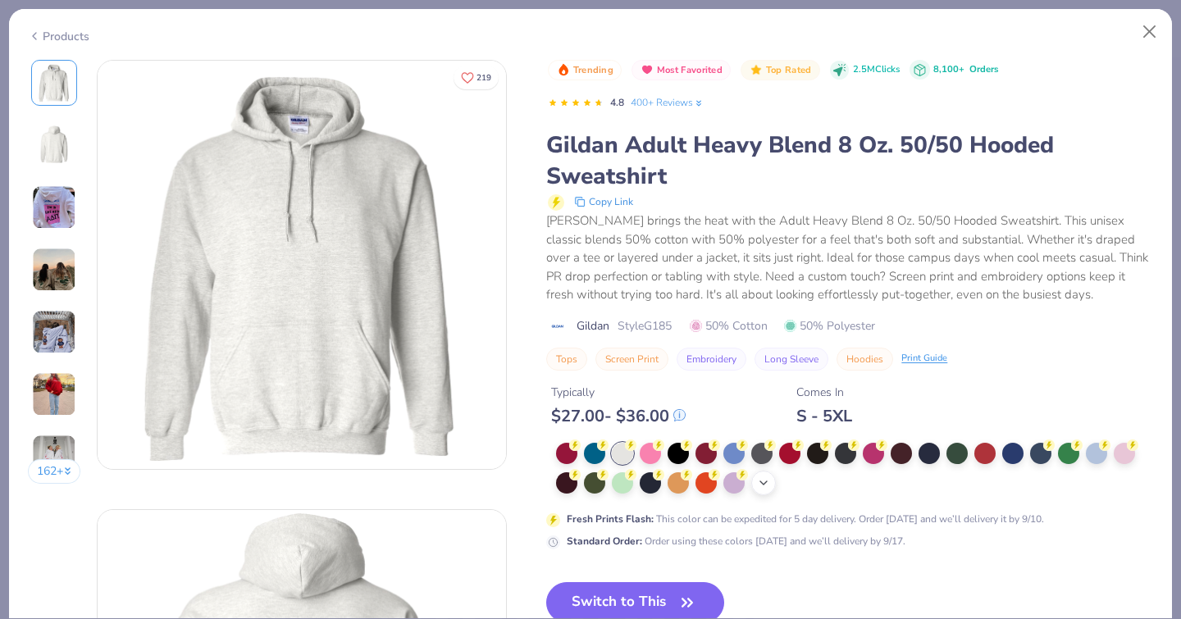
click at [757, 476] on icon at bounding box center [763, 482] width 13 height 13
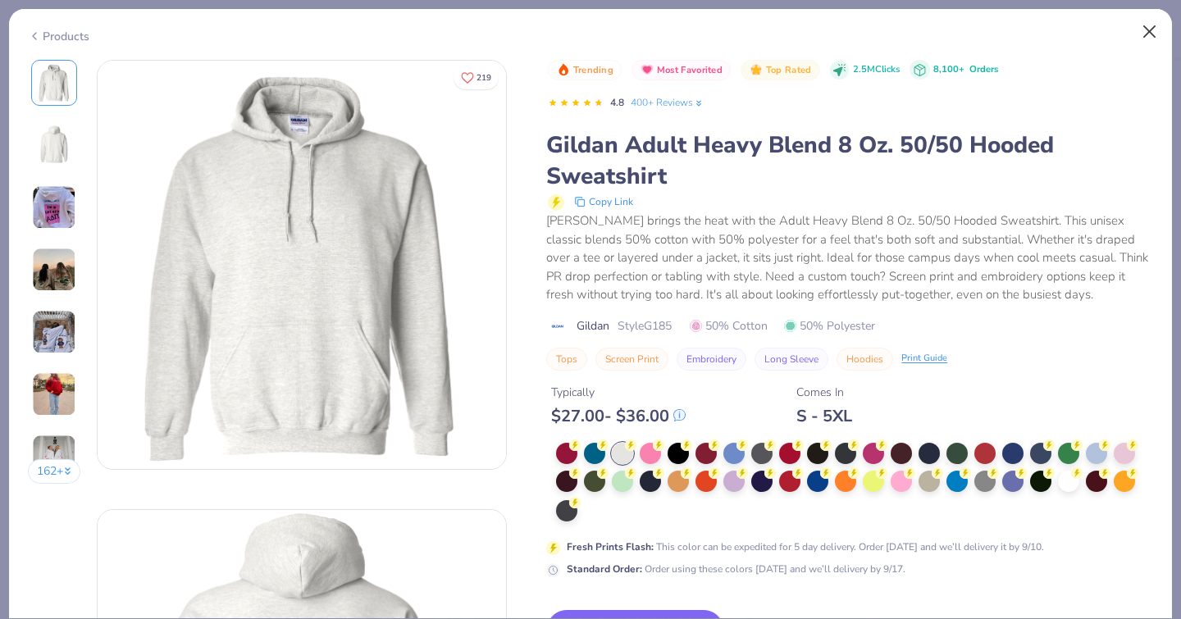
click at [1148, 34] on button "Close" at bounding box center [1149, 31] width 31 height 31
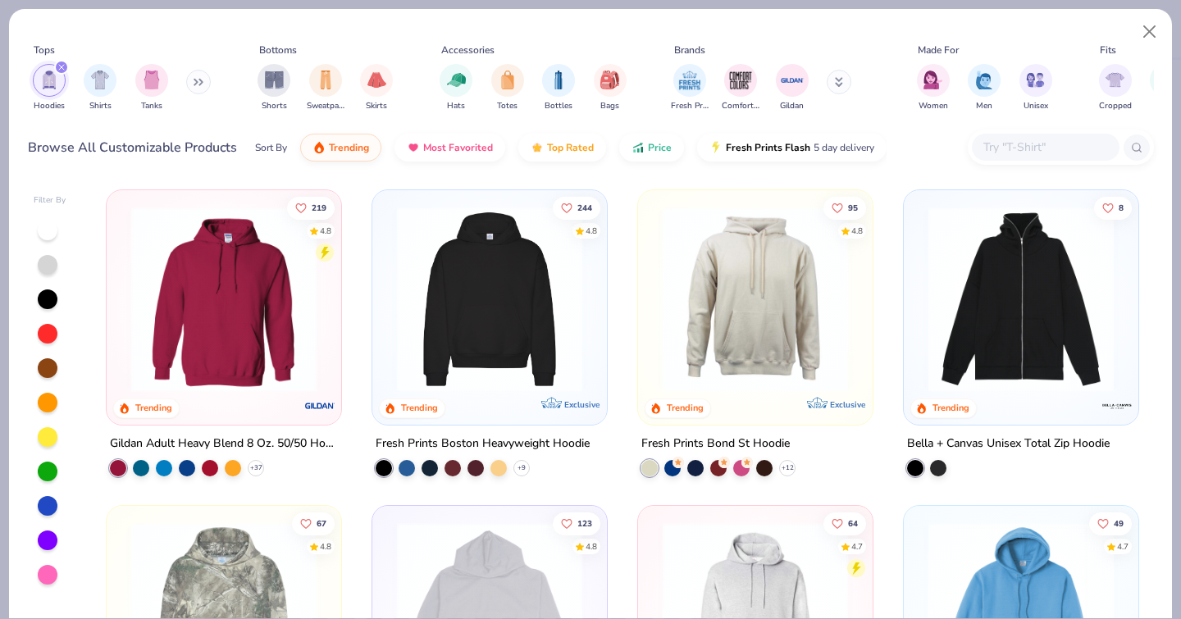
click at [552, 335] on div "219 4.8 Trending Gildan Adult Heavy Blend 8 Oz. 50/50 Hooded Sweatshirt + 37 24…" at bounding box center [622, 410] width 1063 height 459
click at [458, 318] on div "219 4.8 Trending Gildan Adult Heavy Blend 8 Oz. 50/50 Hooded Sweatshirt + 37 24…" at bounding box center [622, 410] width 1063 height 459
click at [480, 308] on img at bounding box center [490, 299] width 202 height 185
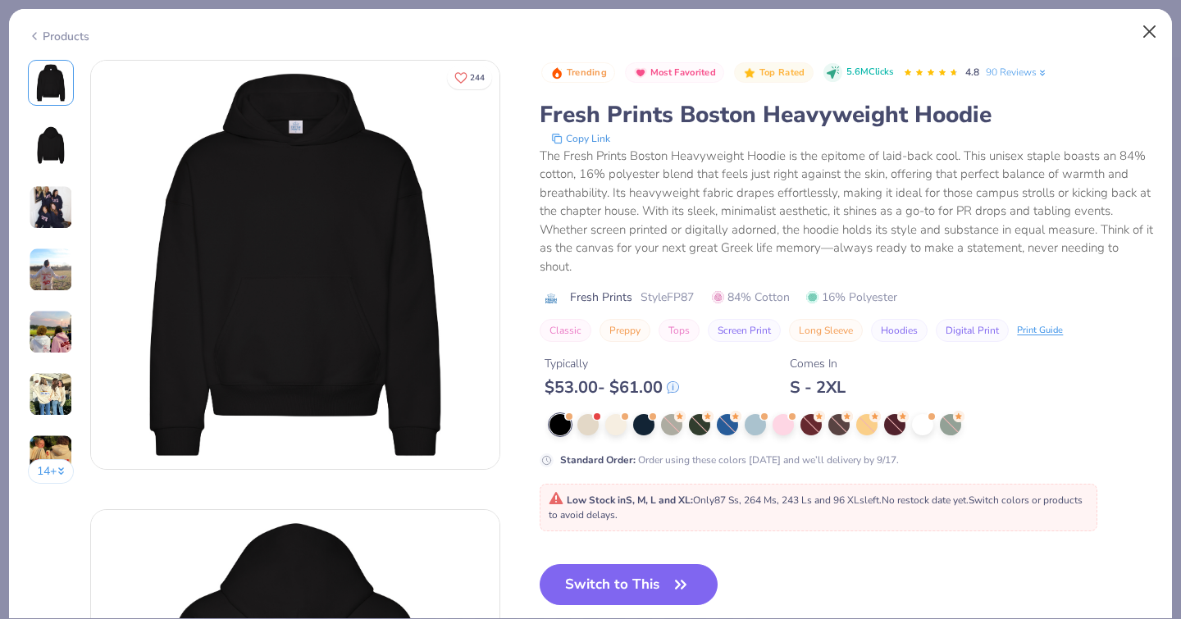
click at [1151, 27] on button "Close" at bounding box center [1149, 31] width 31 height 31
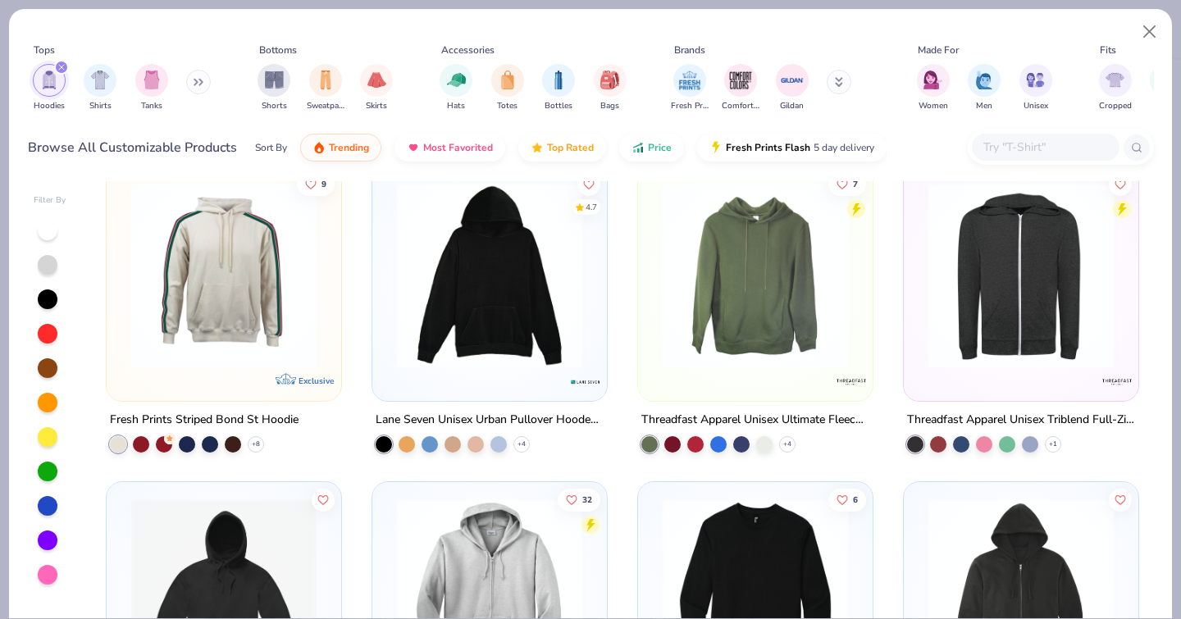
scroll to position [2864, 0]
click at [533, 357] on div at bounding box center [489, 279] width 218 height 210
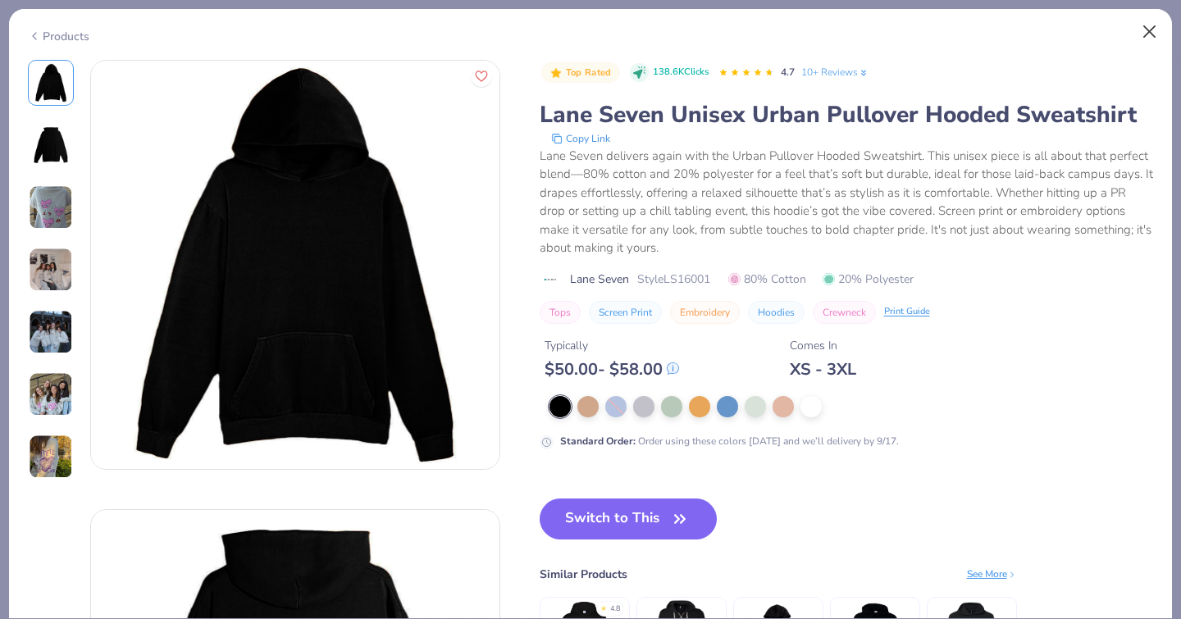
click at [1150, 35] on button "Close" at bounding box center [1149, 31] width 31 height 31
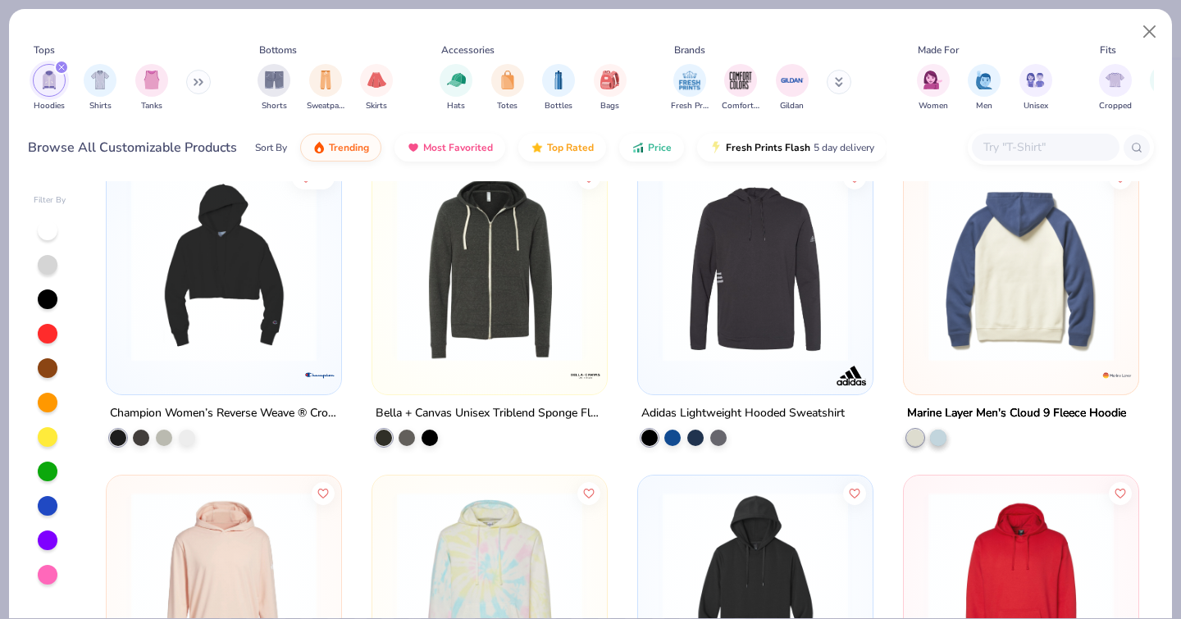
scroll to position [3502, 0]
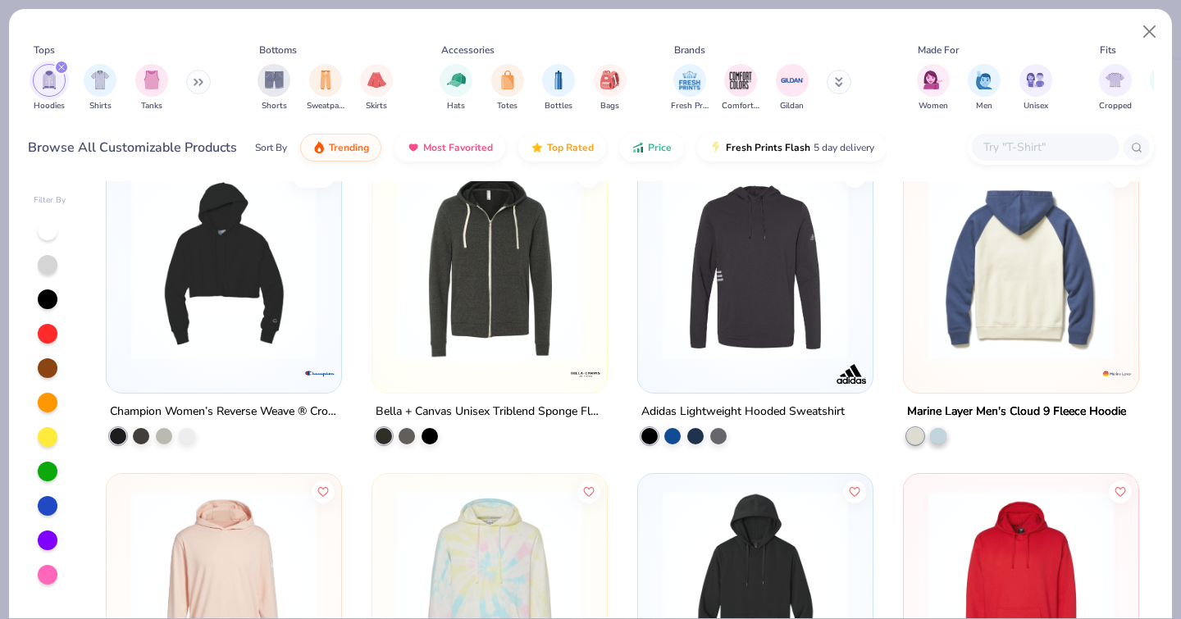
click at [1048, 226] on img at bounding box center [1021, 267] width 202 height 185
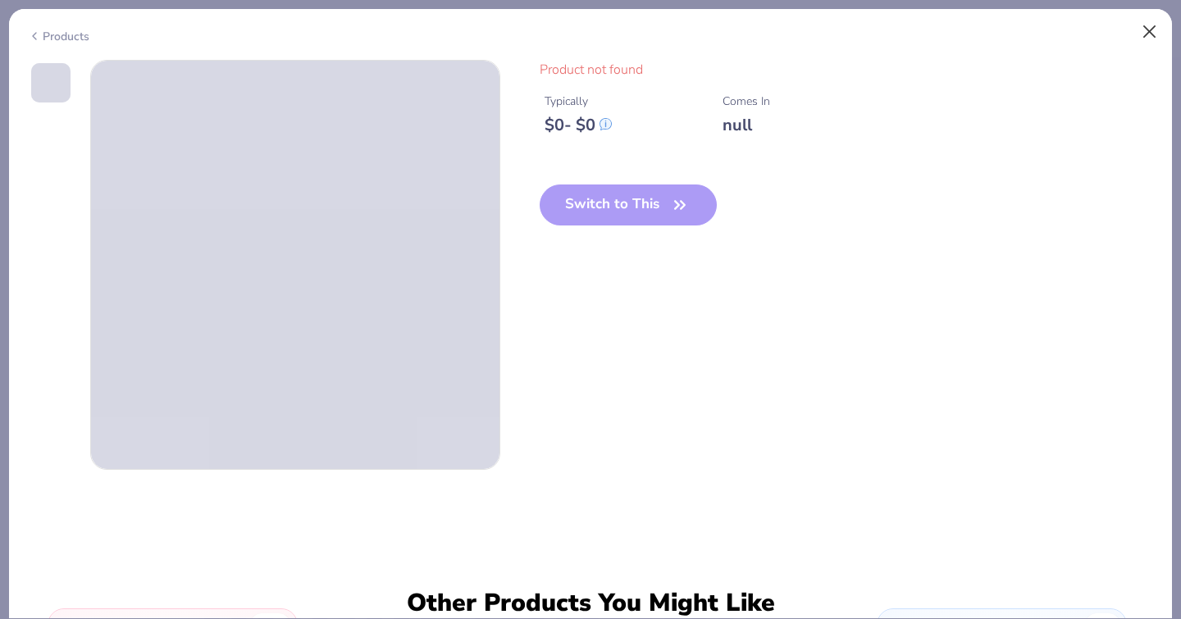
click at [1148, 34] on button "Close" at bounding box center [1149, 31] width 31 height 31
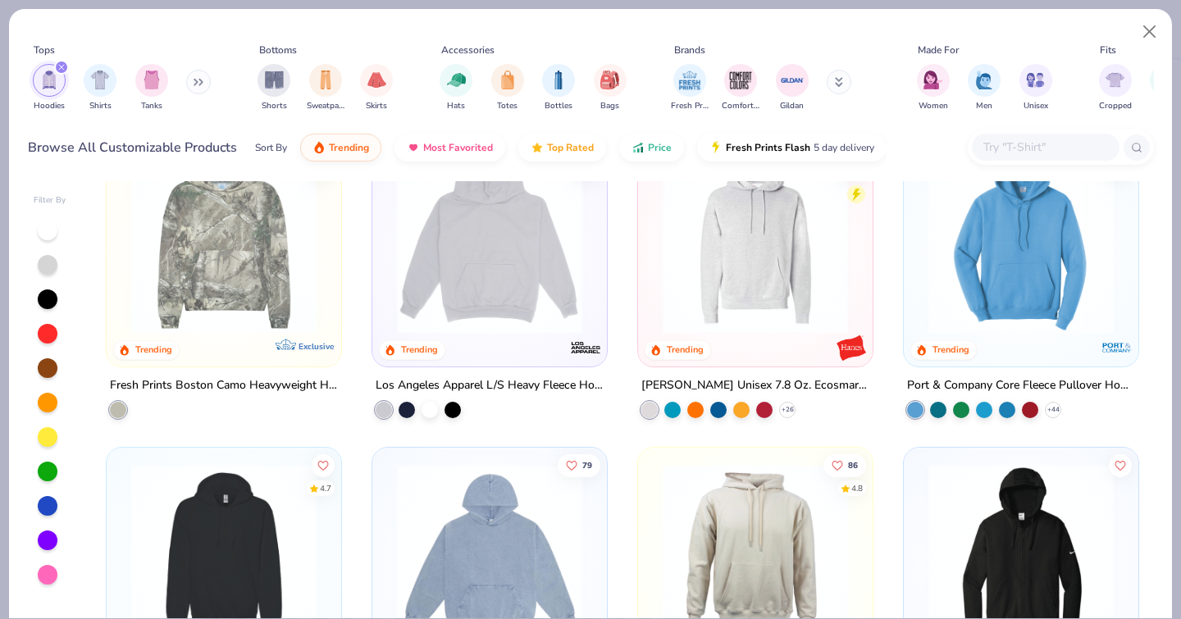
scroll to position [375, 0]
click at [1020, 298] on img at bounding box center [1021, 240] width 202 height 185
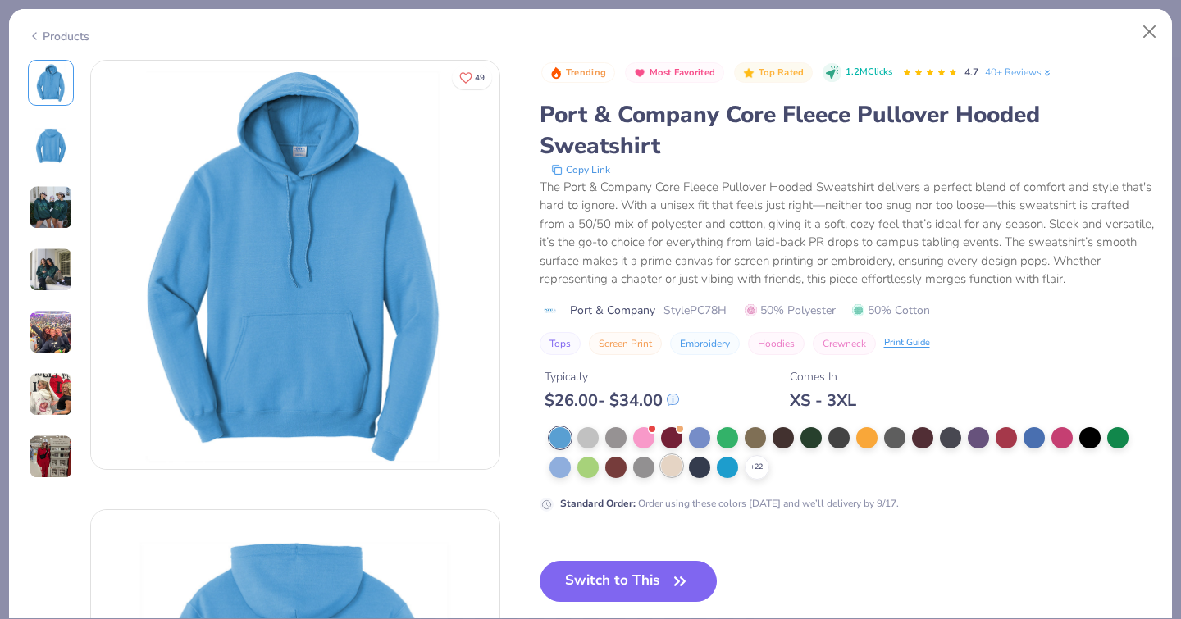
click at [661, 455] on div at bounding box center [671, 465] width 21 height 21
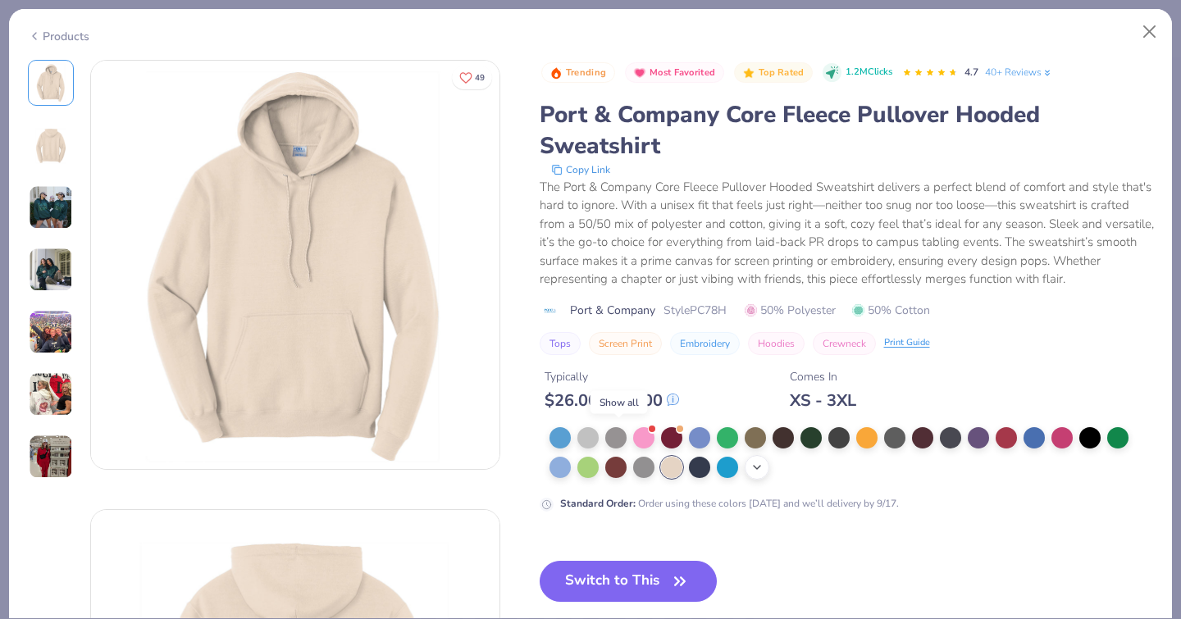
click at [744, 455] on div "+ 22" at bounding box center [756, 467] width 25 height 25
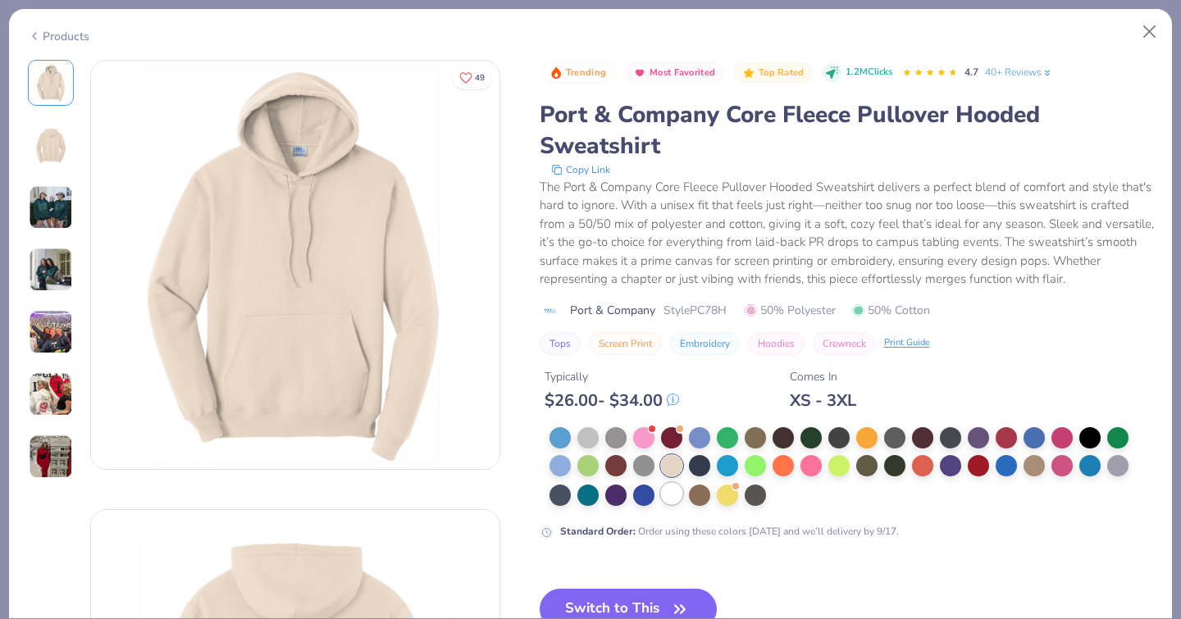
click at [661, 483] on div at bounding box center [671, 493] width 21 height 21
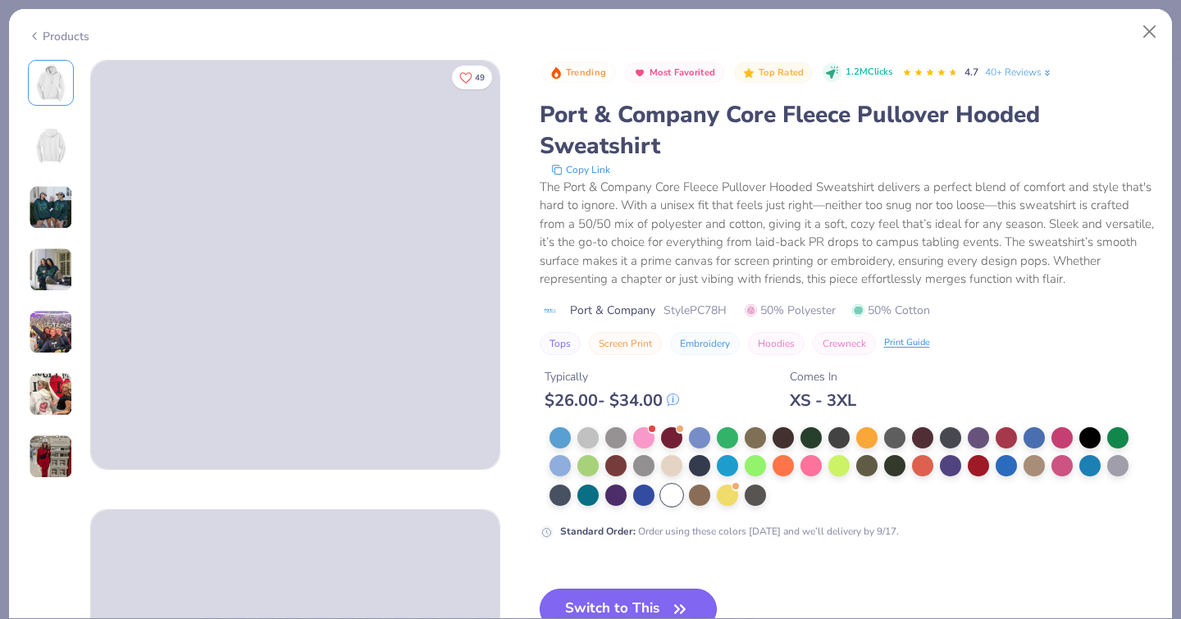
click at [539, 589] on button "Switch to This" at bounding box center [628, 609] width 178 height 41
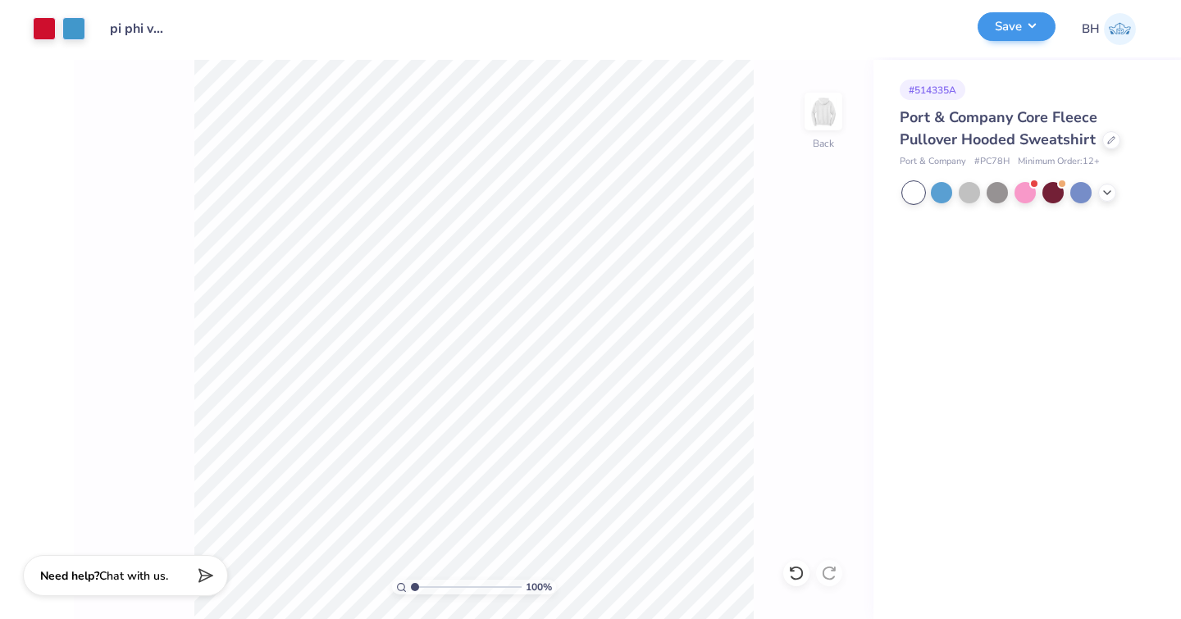
click at [1002, 36] on button "Save" at bounding box center [1016, 26] width 78 height 29
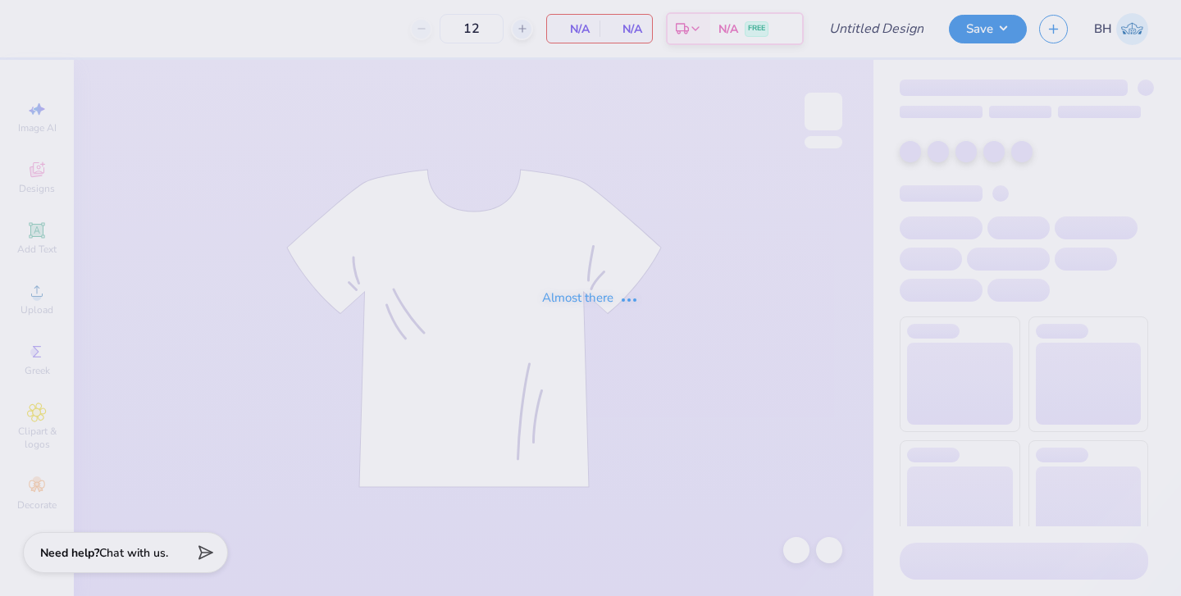
type input "pi phi vintage tank"
type input "24"
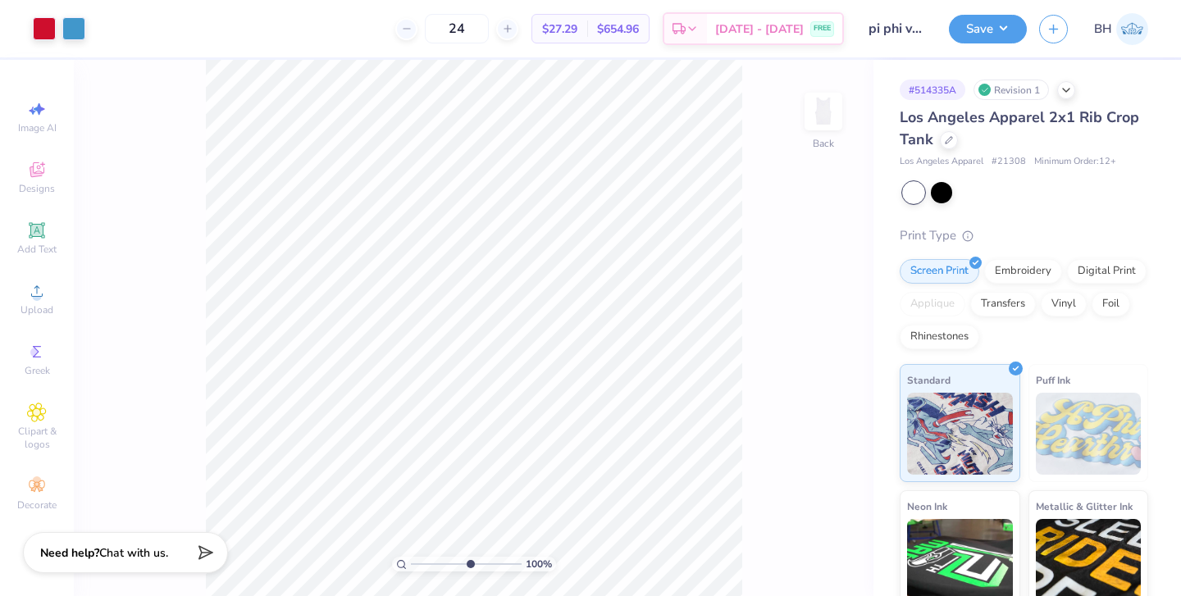
type input "5.95"
click at [469, 564] on input "range" at bounding box center [466, 564] width 111 height 15
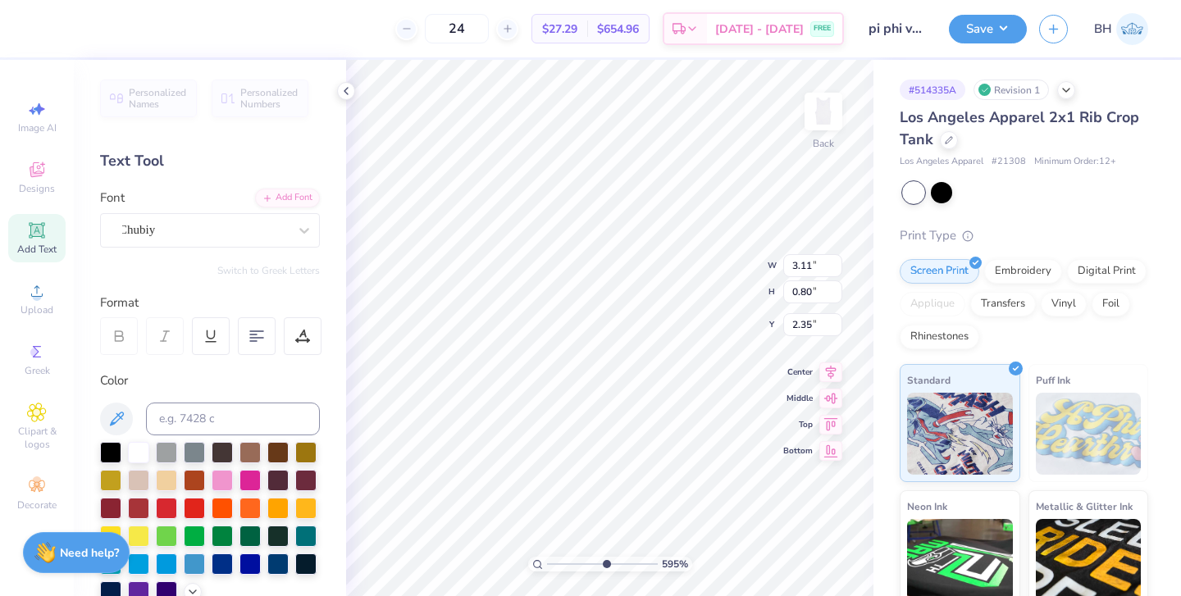
type textarea "Pi Phi"
type input "1.18"
type input "0.64"
type input "3.20"
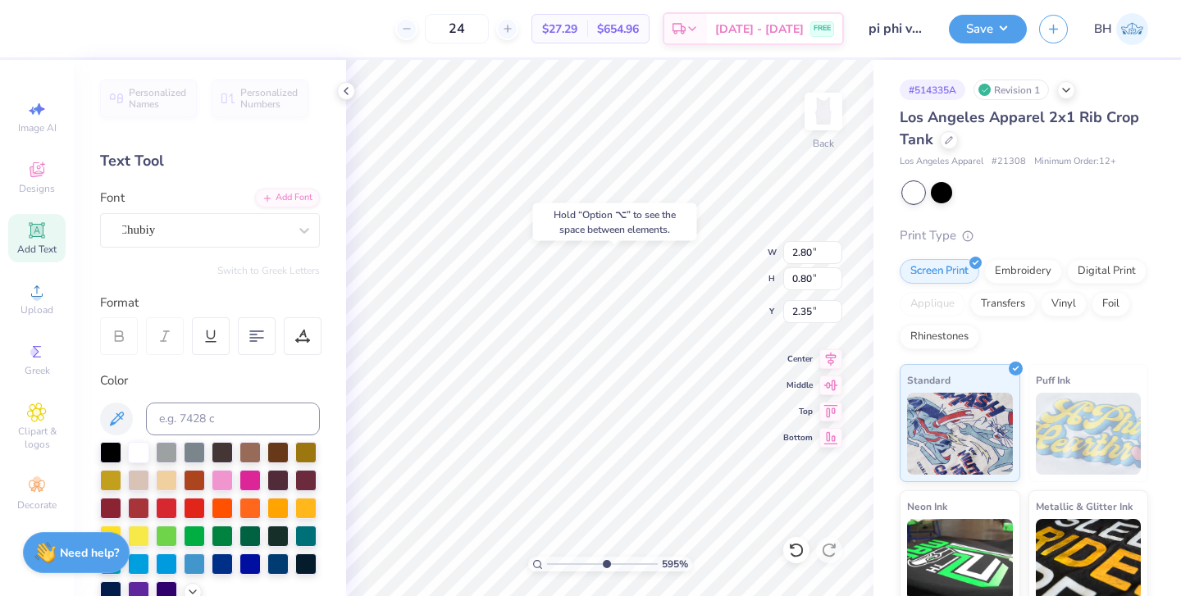
type input "2.63"
click at [586, 566] on input "range" at bounding box center [602, 564] width 111 height 15
type input "4.24"
type input "3.01"
type input "0.86"
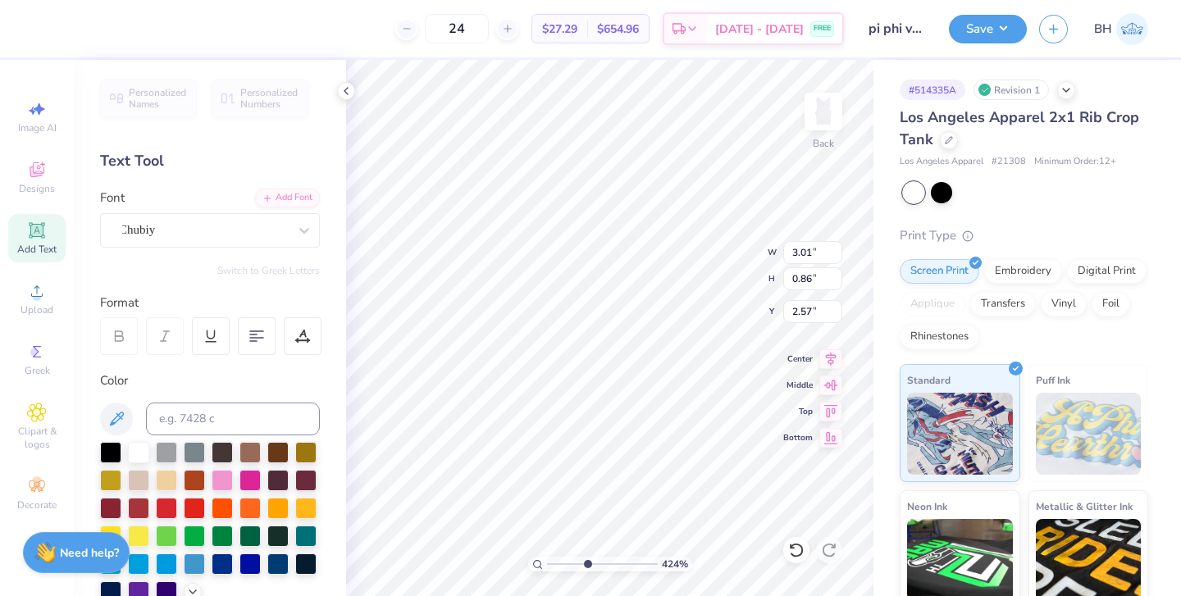
type input "2.54"
drag, startPoint x: 585, startPoint y: 558, endPoint x: 529, endPoint y: 557, distance: 55.8
type input "1"
click at [529, 557] on div "100 %" at bounding box center [610, 328] width 536 height 536
type input "5.71"
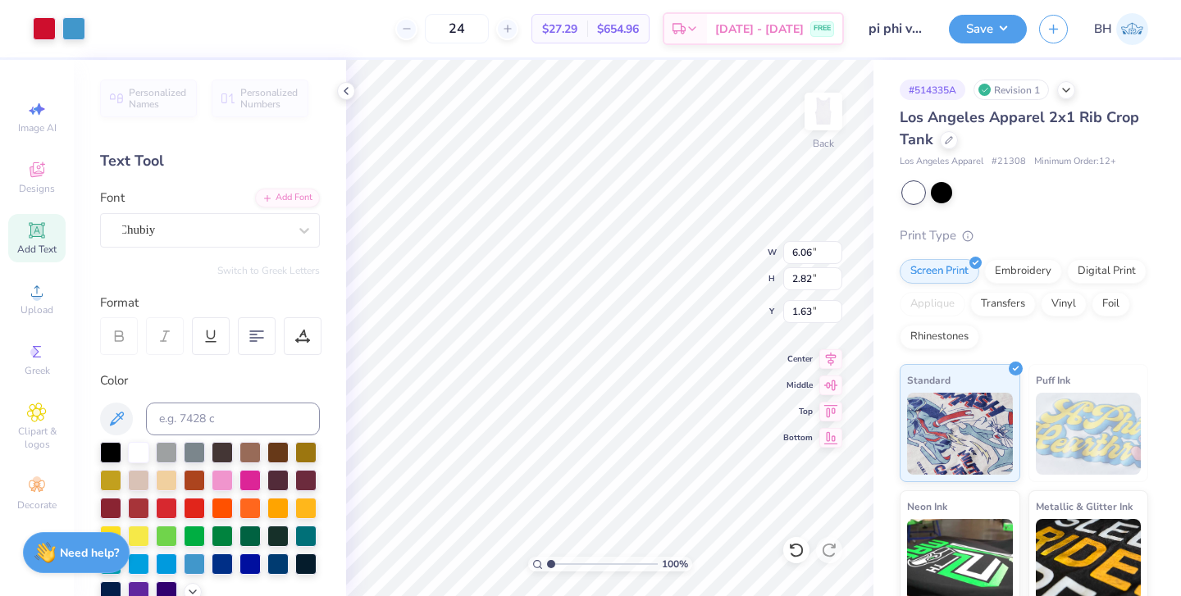
type input "2.66"
type input "1.80"
click at [972, 27] on button "Save" at bounding box center [988, 26] width 78 height 29
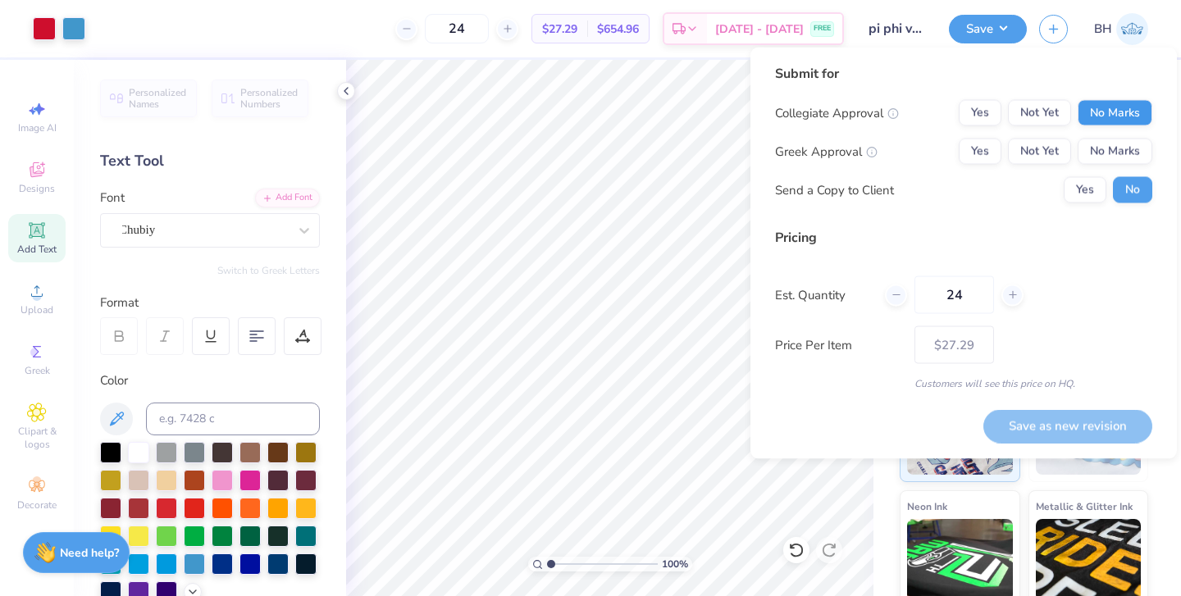
click at [1095, 114] on button "No Marks" at bounding box center [1114, 113] width 75 height 26
click at [973, 147] on button "Yes" at bounding box center [979, 152] width 43 height 26
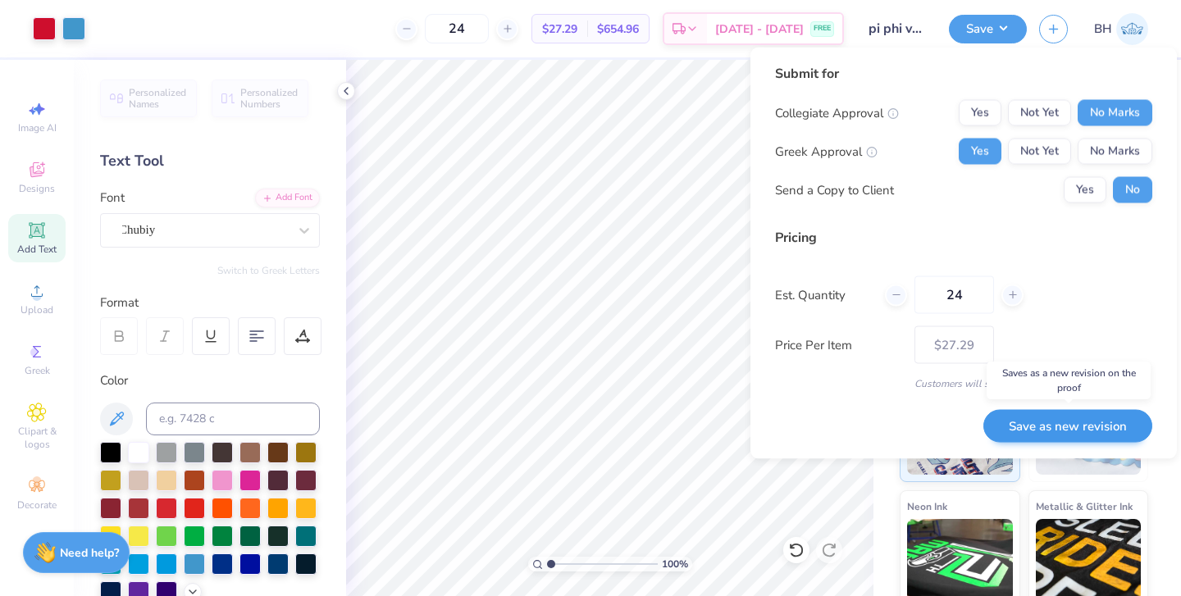
click at [1035, 422] on button "Save as new revision" at bounding box center [1067, 426] width 169 height 34
type input "$27.29"
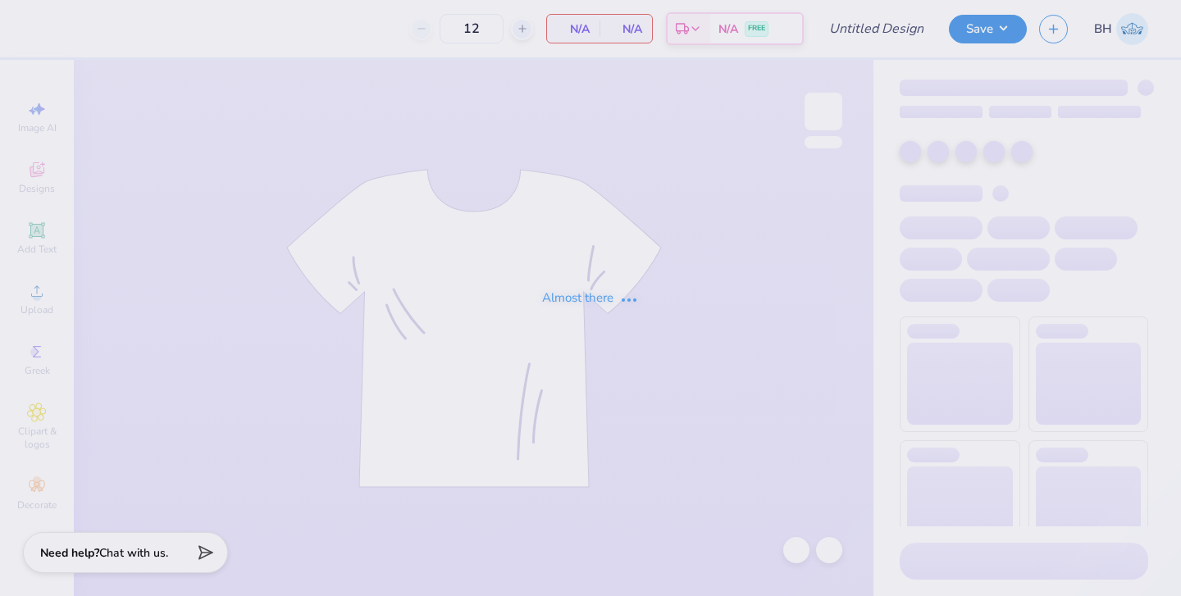
type input "pi phi vintage tank"
type input "24"
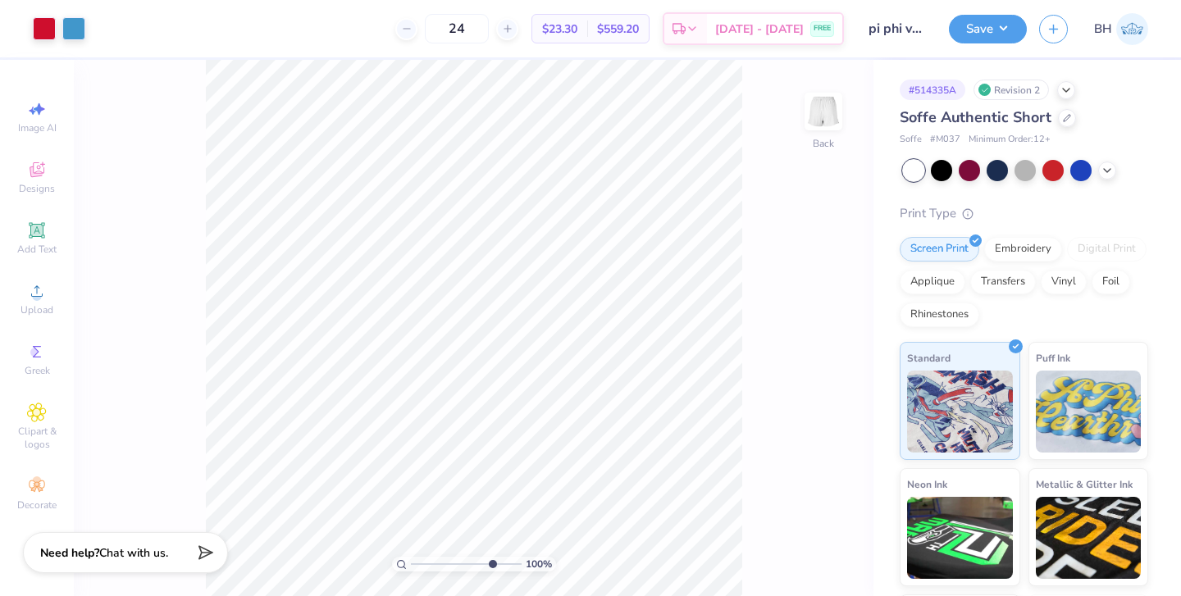
type input "7.89"
click at [490, 562] on input "range" at bounding box center [466, 564] width 111 height 15
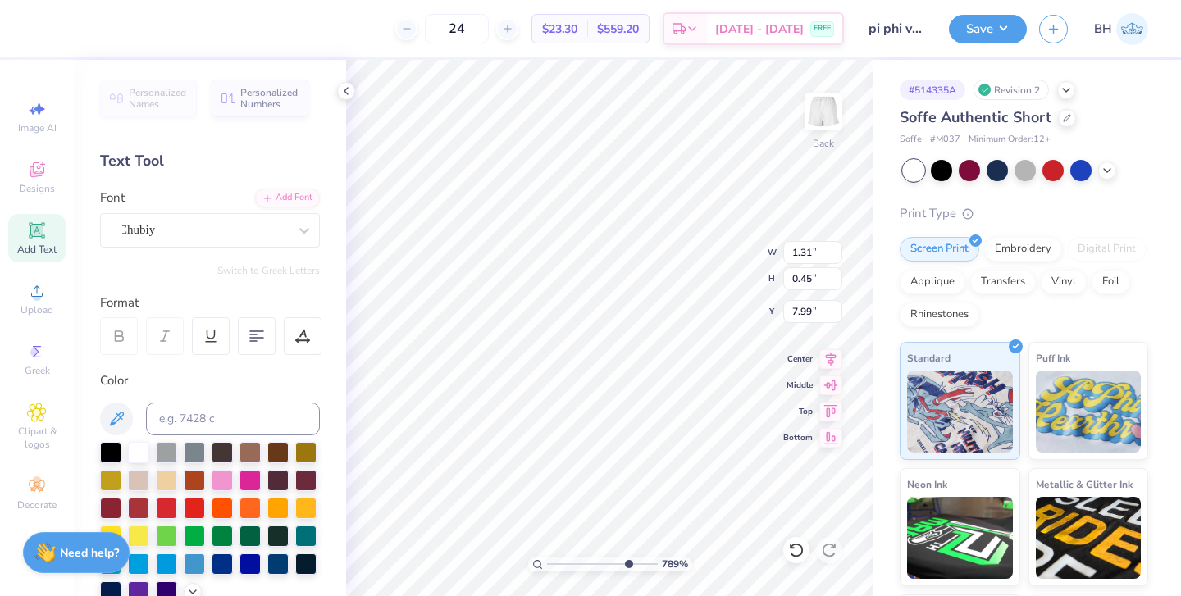
type textarea "Pi Phi"
type input "2.56"
type input "1.19"
type input "7.72"
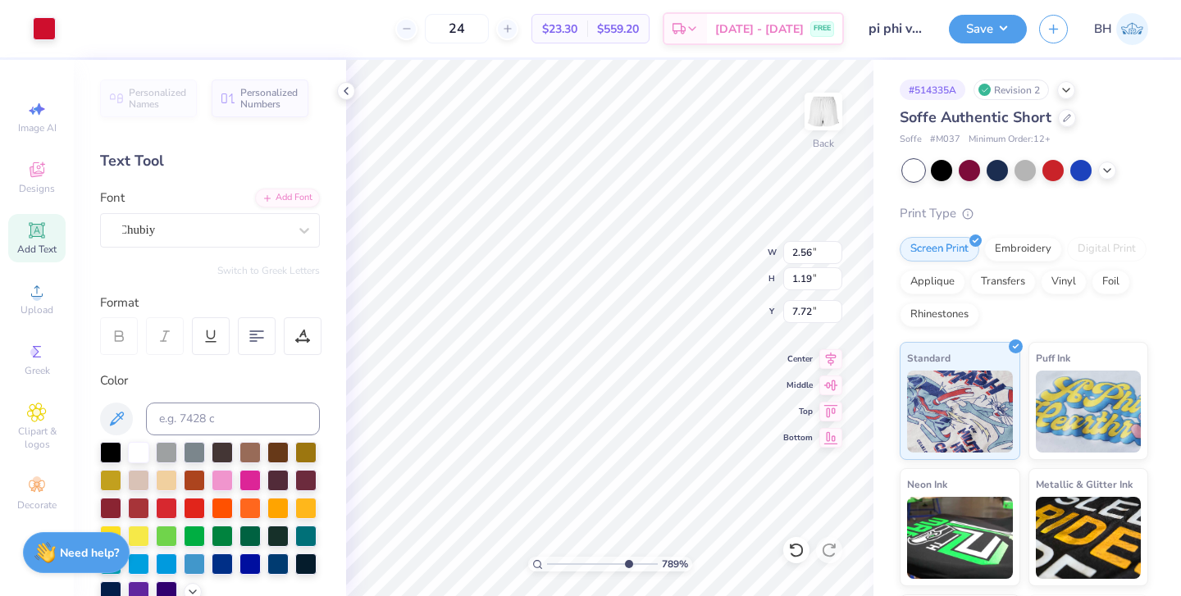
type input "1.18"
type input "0.45"
type input "8.09"
type input "1.28"
type input "0.49"
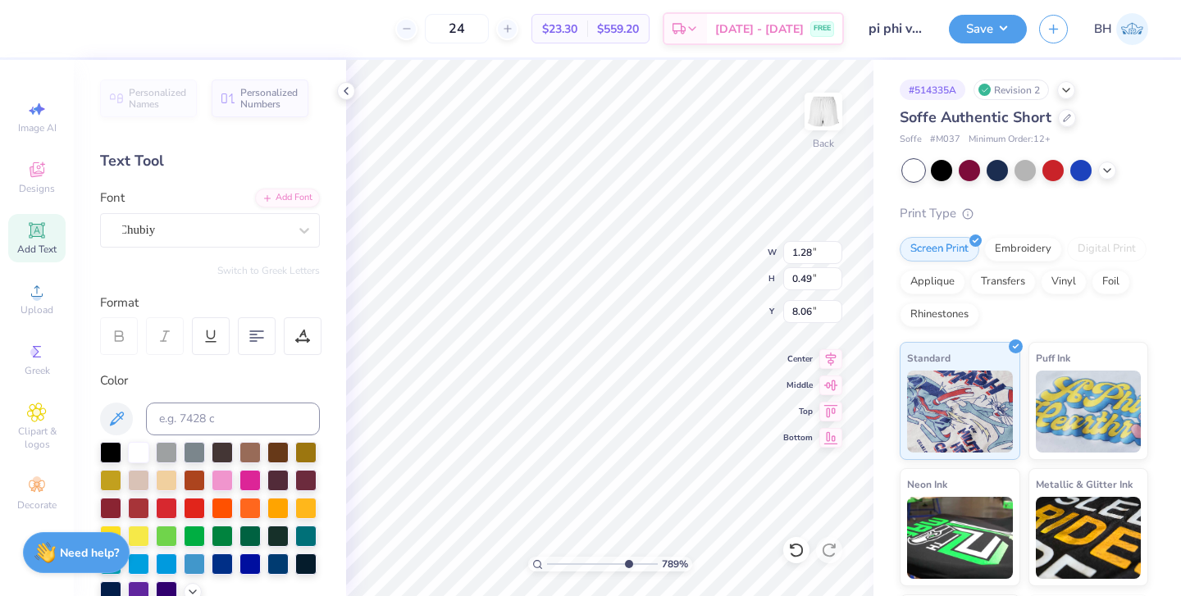
type input "8.05"
type input "1.56"
click at [557, 562] on input "range" at bounding box center [602, 564] width 111 height 15
